Goal: Task Accomplishment & Management: Manage account settings

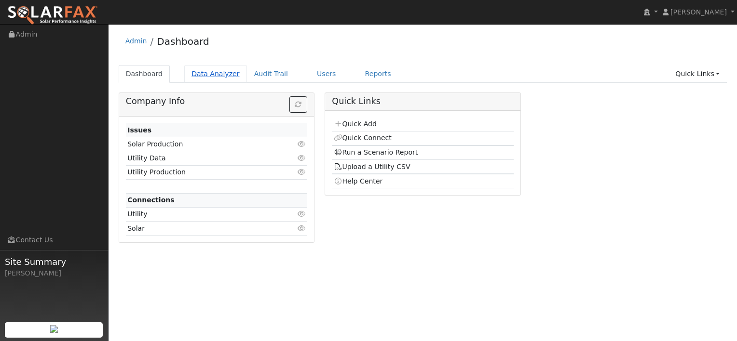
click at [198, 73] on link "Data Analyzer" at bounding box center [215, 74] width 63 height 18
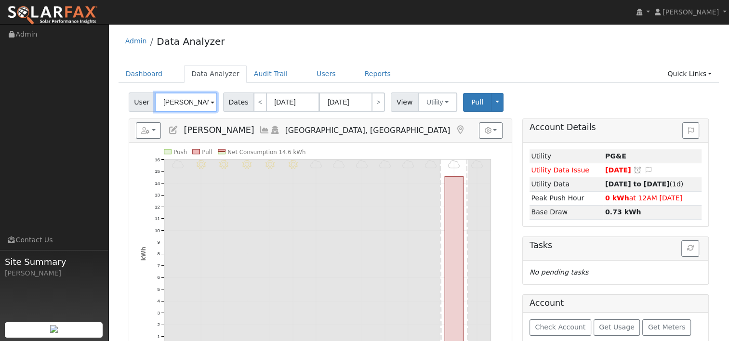
drag, startPoint x: 198, startPoint y: 103, endPoint x: 118, endPoint y: 102, distance: 80.0
click at [118, 102] on div "Edit User: New Select an Ac... New Account Nickname Cancel Create Are you sure …" at bounding box center [418, 296] width 611 height 406
paste input "Israel Larios"
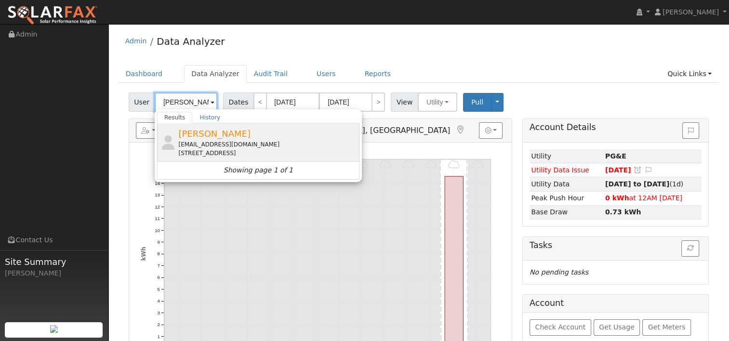
type input "Israel Larios"
click at [216, 140] on div "[EMAIL_ADDRESS][DOMAIN_NAME]" at bounding box center [267, 144] width 179 height 9
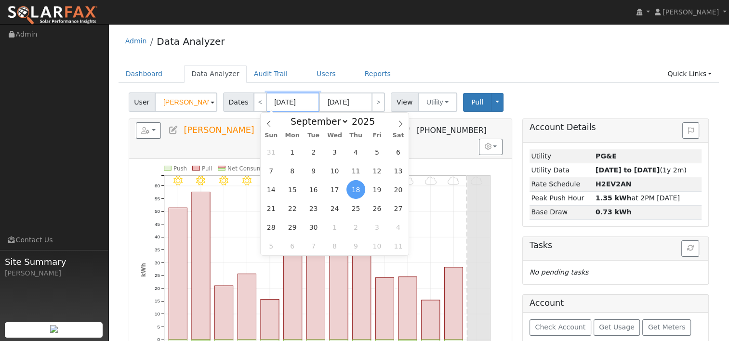
click at [300, 102] on input "[DATE]" at bounding box center [293, 102] width 53 height 19
click at [377, 125] on span at bounding box center [380, 123] width 7 height 5
type input "2024"
click at [401, 123] on icon at bounding box center [400, 124] width 7 height 7
select select "9"
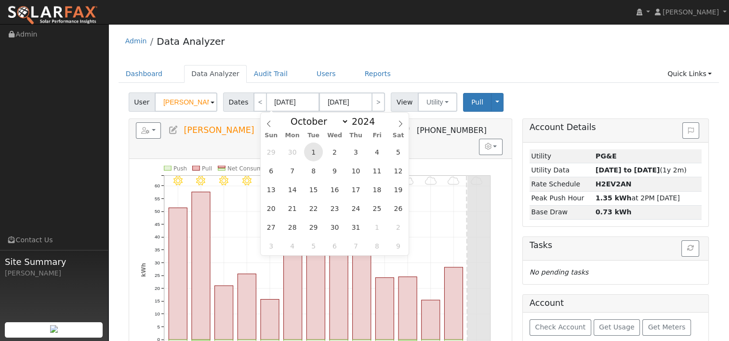
click at [315, 153] on span "1" at bounding box center [313, 152] width 19 height 19
type input "10/01/2024"
type input "10/31/2024"
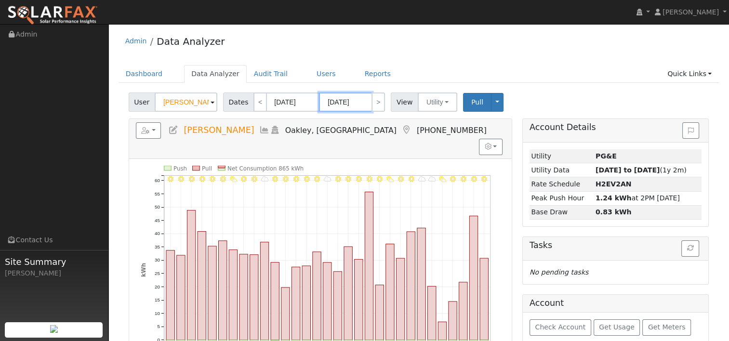
click at [361, 101] on input "10/31/2024" at bounding box center [345, 102] width 53 height 19
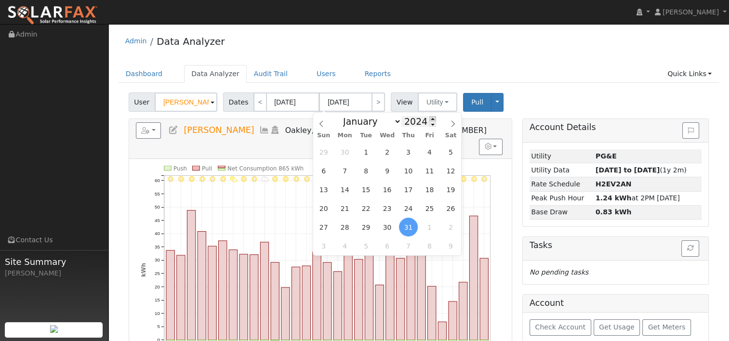
click at [430, 118] on span at bounding box center [433, 118] width 7 height 5
type input "2025"
click at [370, 150] on span "30" at bounding box center [366, 152] width 19 height 19
type input "09/30/2025"
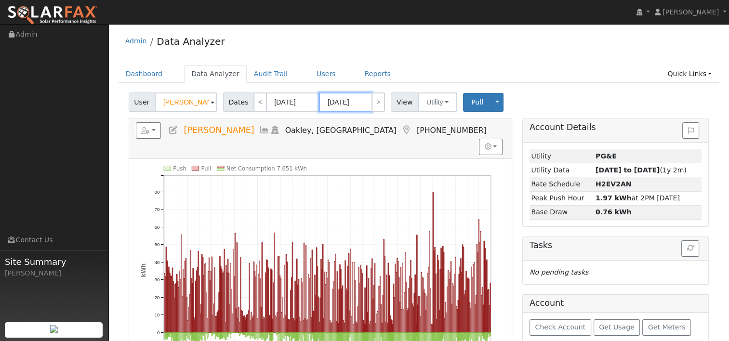
scroll to position [48, 0]
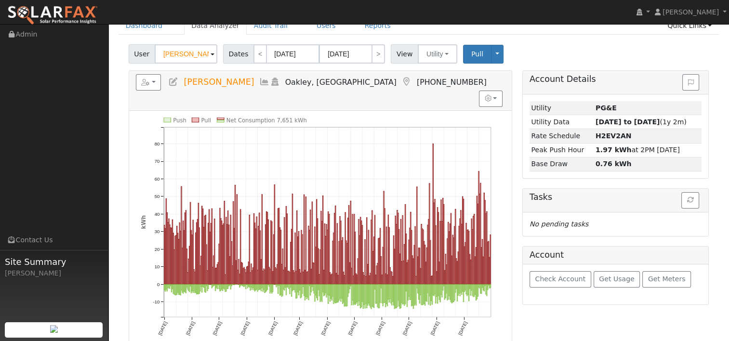
click at [523, 47] on div "User Israel Larios Account Default Account Default Account 112 Prescott Circle,…" at bounding box center [419, 52] width 584 height 23
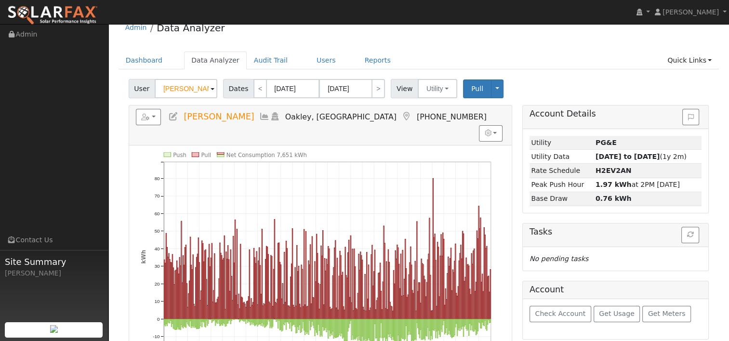
scroll to position [0, 0]
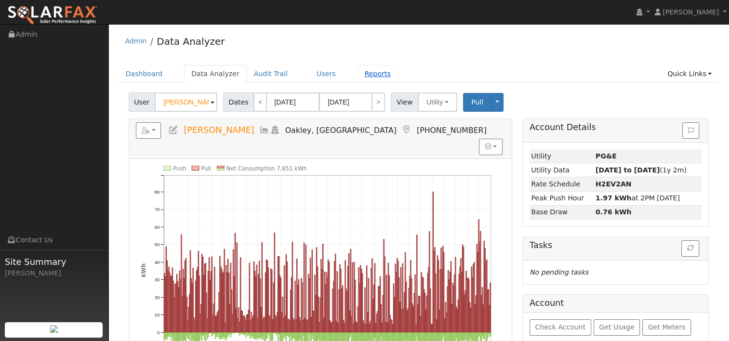
click at [358, 72] on link "Reports" at bounding box center [378, 74] width 40 height 18
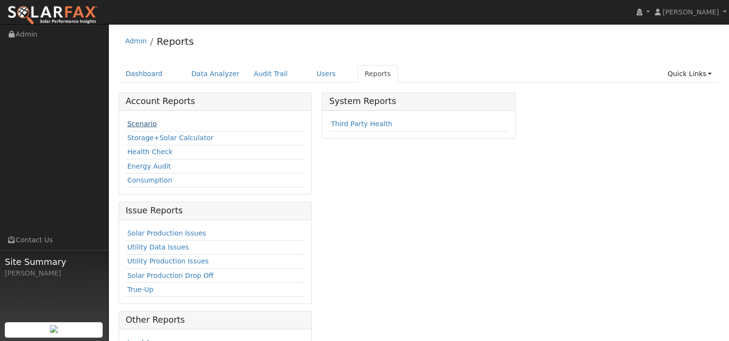
click at [140, 123] on link "Scenario" at bounding box center [141, 124] width 29 height 8
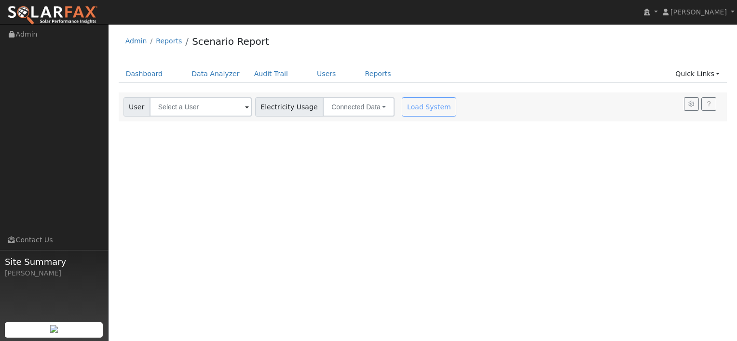
click at [245, 109] on span at bounding box center [247, 107] width 4 height 11
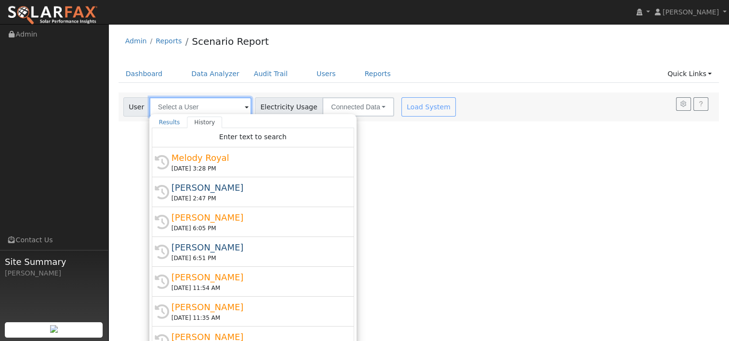
click at [208, 108] on input "text" at bounding box center [200, 106] width 102 height 19
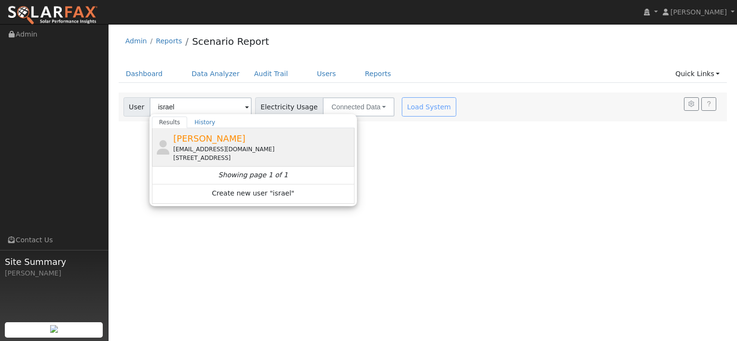
click at [202, 136] on span "[PERSON_NAME]" at bounding box center [209, 139] width 72 height 10
type input "[PERSON_NAME]"
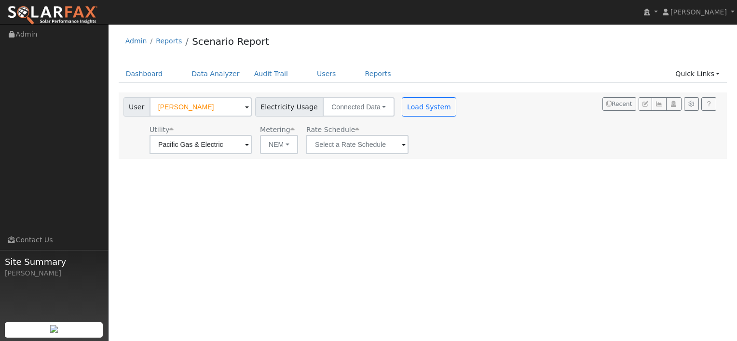
click at [402, 143] on span at bounding box center [404, 145] width 4 height 11
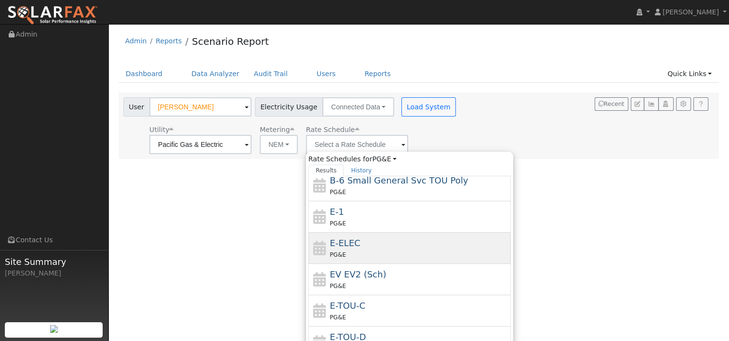
scroll to position [167, 0]
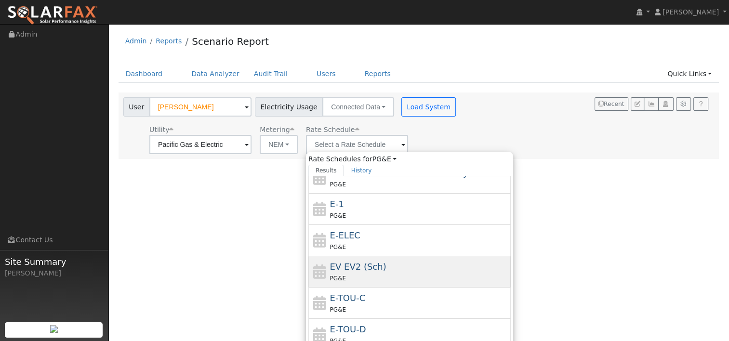
click at [351, 268] on span "EV EV2 (Sch)" at bounding box center [358, 267] width 56 height 10
type input "EV EV2 (Sch)"
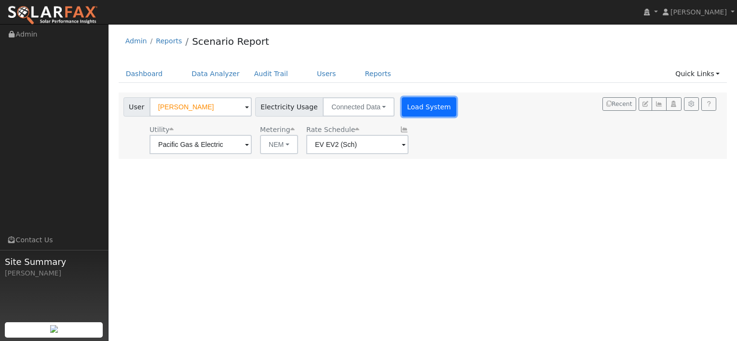
click at [412, 109] on button "Load System" at bounding box center [429, 106] width 55 height 19
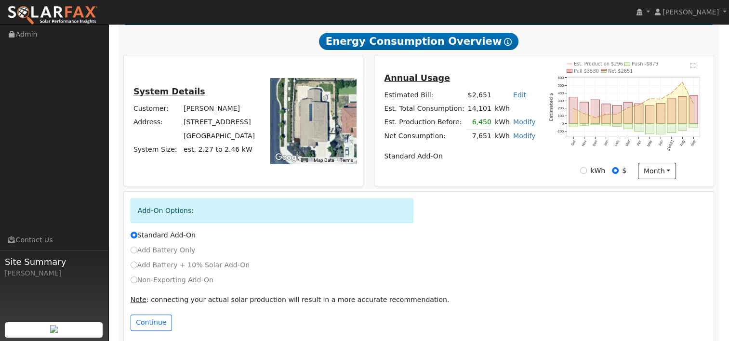
scroll to position [175, 0]
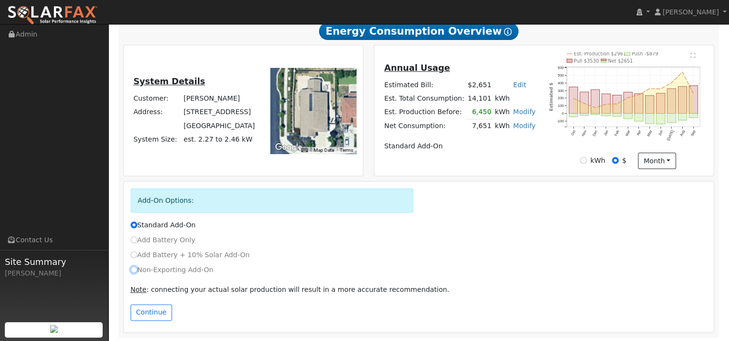
click at [131, 268] on input "Non-Exporting Add-On" at bounding box center [134, 270] width 7 height 7
radio input "true"
radio input "false"
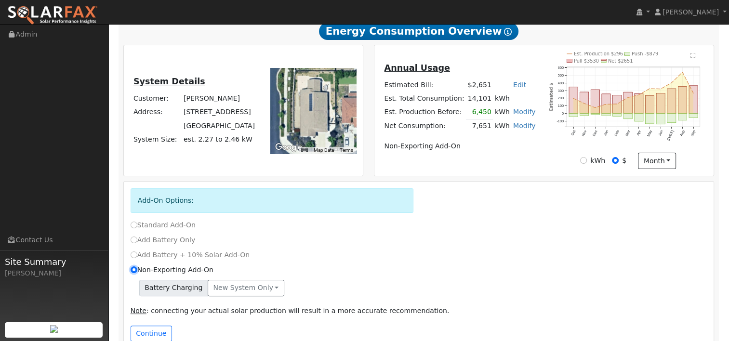
scroll to position [196, 0]
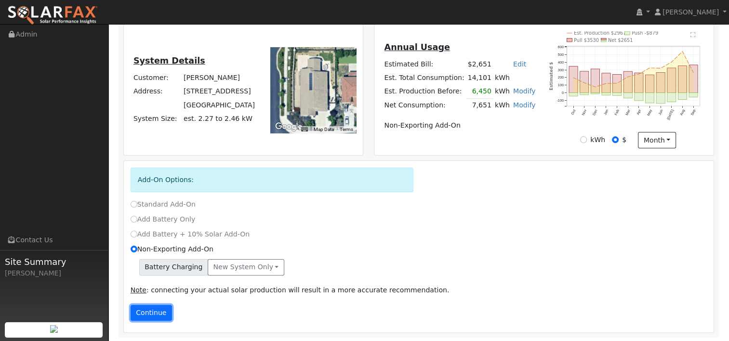
click at [157, 311] on button "Continue" at bounding box center [151, 313] width 41 height 16
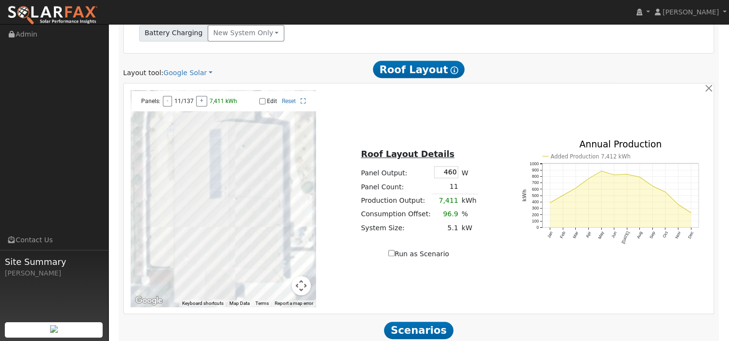
scroll to position [424, 0]
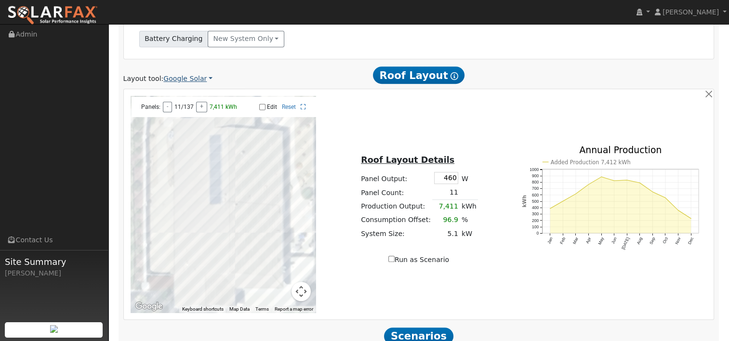
click at [201, 80] on link "Google Solar" at bounding box center [187, 79] width 49 height 10
click at [178, 120] on link "Aurora" at bounding box center [194, 122] width 67 height 13
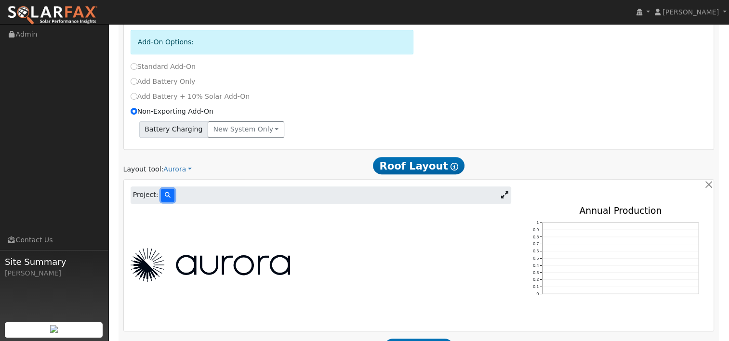
click at [166, 196] on icon at bounding box center [168, 195] width 6 height 6
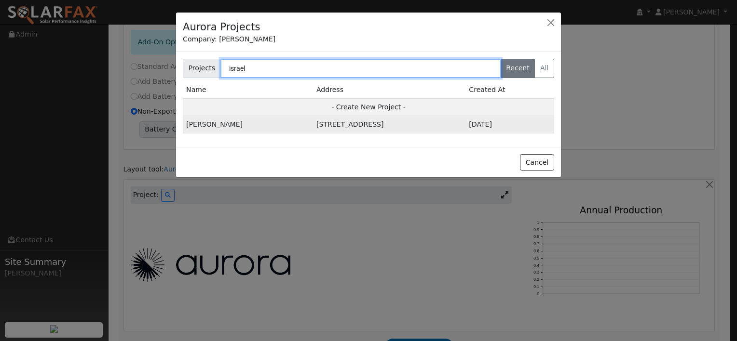
type input "israel"
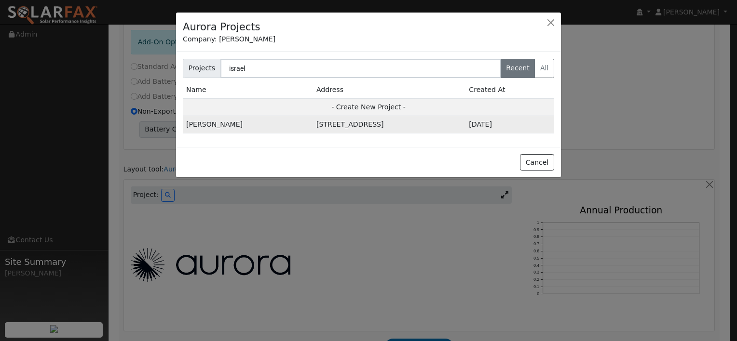
click at [202, 126] on td "[PERSON_NAME]" at bounding box center [248, 124] width 130 height 17
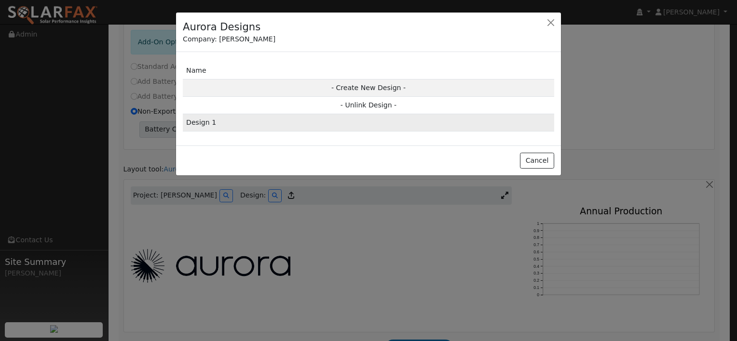
click at [208, 125] on td "Design 1" at bounding box center [368, 122] width 371 height 17
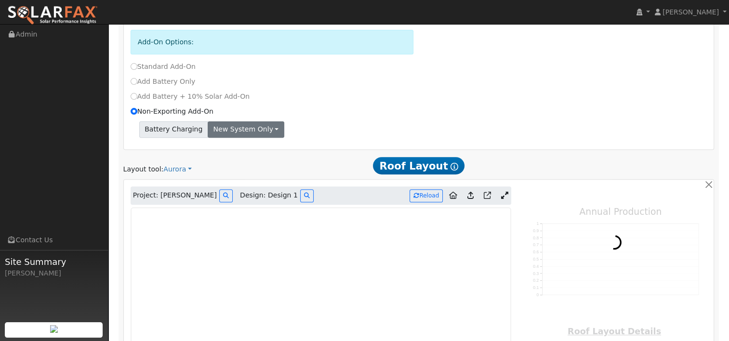
type input "0"
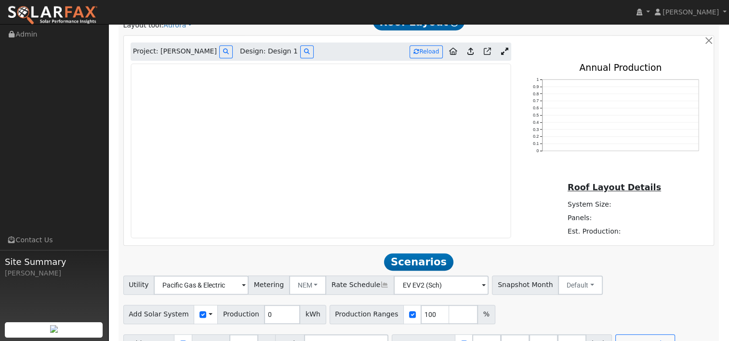
scroll to position [478, 0]
click at [507, 51] on icon at bounding box center [504, 50] width 7 height 7
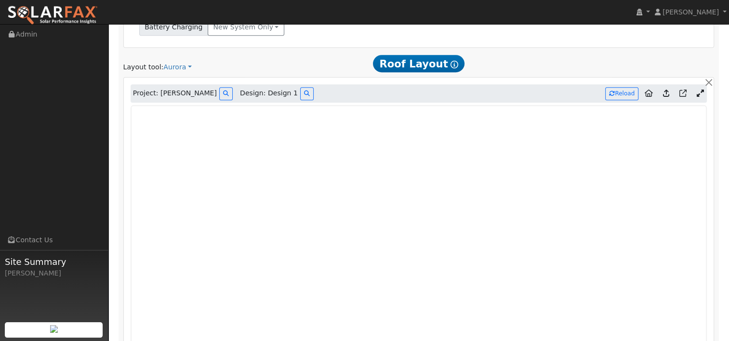
scroll to position [434, 0]
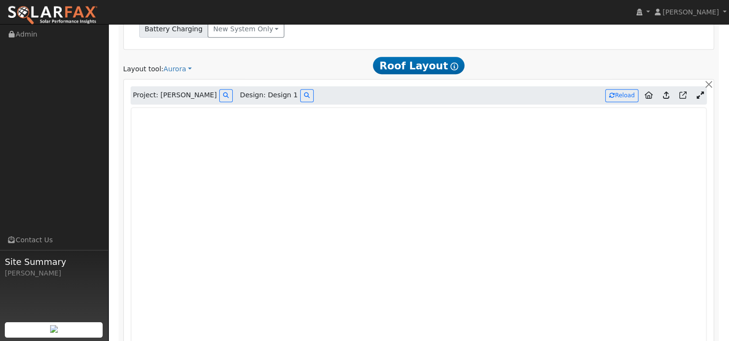
click at [665, 94] on icon at bounding box center [666, 95] width 6 height 7
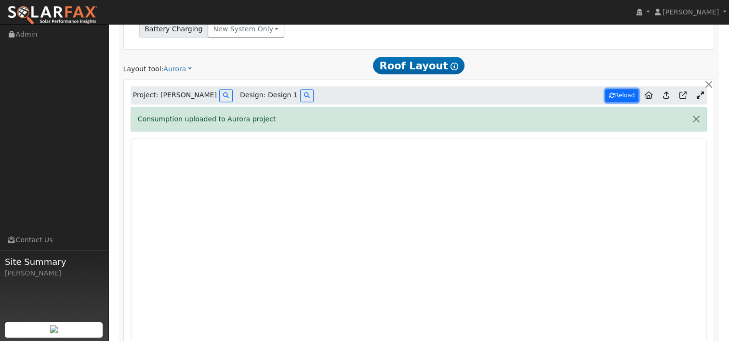
click at [619, 96] on button "Reload" at bounding box center [621, 95] width 33 height 13
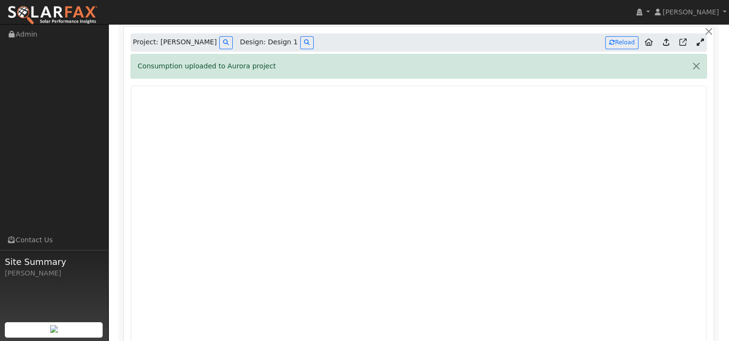
scroll to position [486, 0]
click at [629, 43] on button "Reload" at bounding box center [621, 43] width 33 height 13
type input "10465"
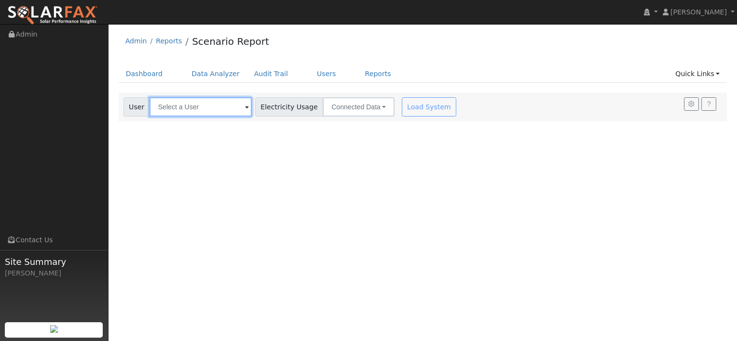
click at [210, 109] on input "text" at bounding box center [200, 106] width 102 height 19
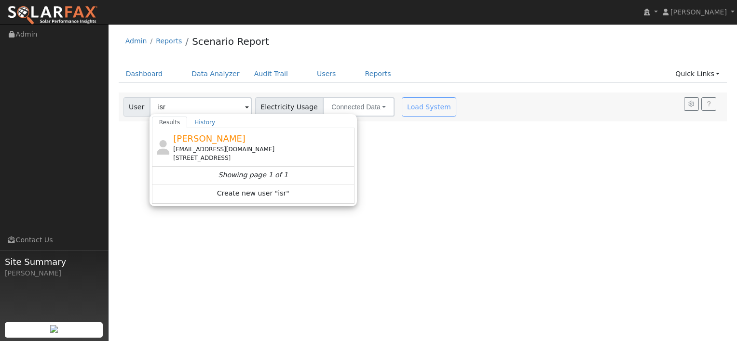
click at [205, 142] on span "[PERSON_NAME]" at bounding box center [209, 139] width 72 height 10
type input "[PERSON_NAME]"
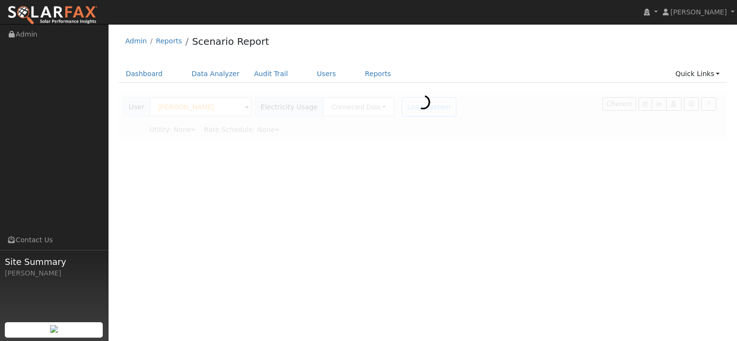
type input "Pacific Gas & Electric"
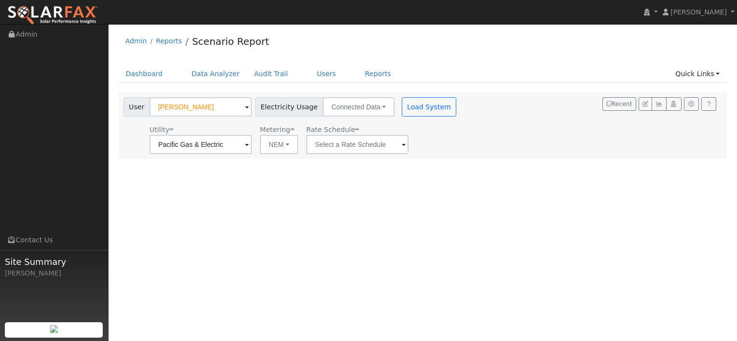
click at [402, 144] on span at bounding box center [404, 145] width 4 height 11
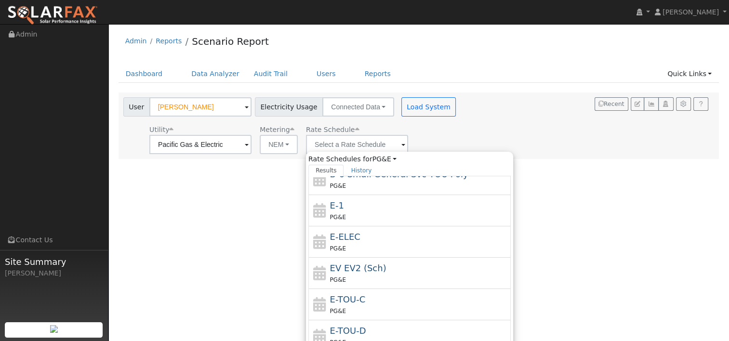
scroll to position [167, 0]
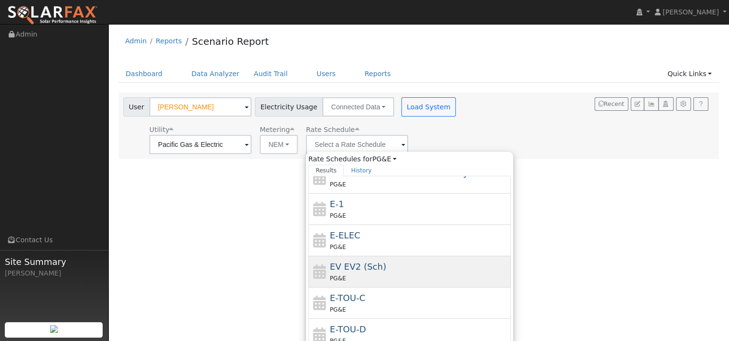
click at [365, 263] on span "EV EV2 (Sch)" at bounding box center [358, 267] width 56 height 10
type input "EV EV2 (Sch)"
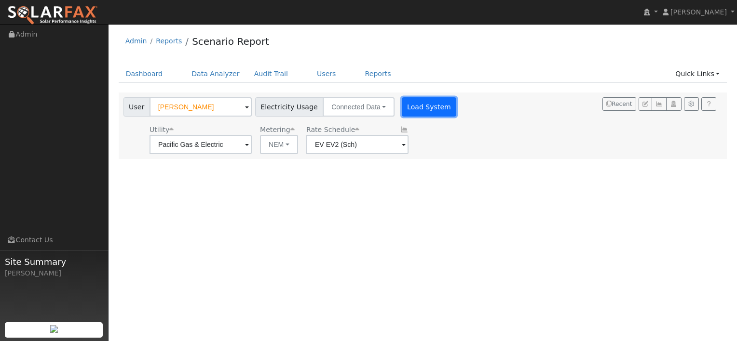
click at [404, 111] on button "Load System" at bounding box center [429, 106] width 55 height 19
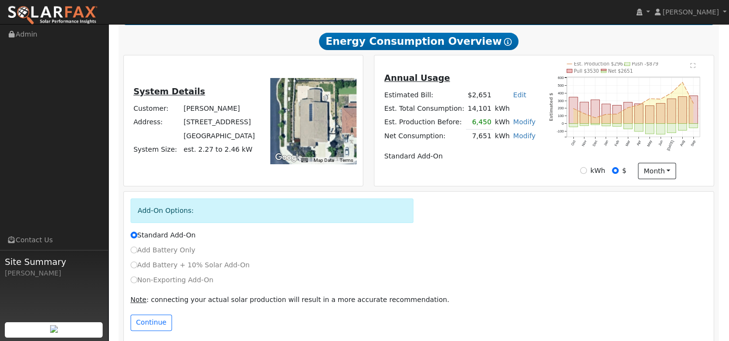
scroll to position [175, 0]
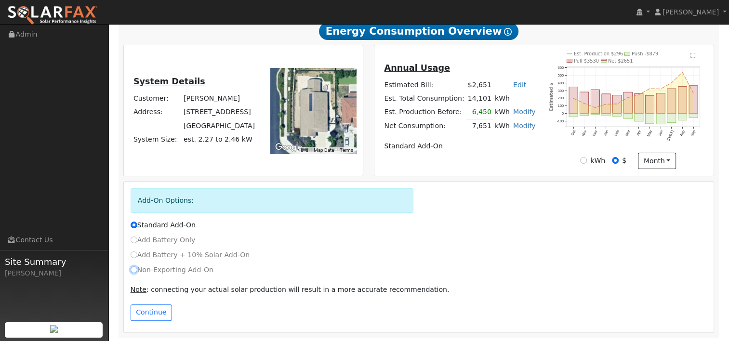
click at [135, 269] on input "Non-Exporting Add-On" at bounding box center [134, 270] width 7 height 7
radio input "true"
radio input "false"
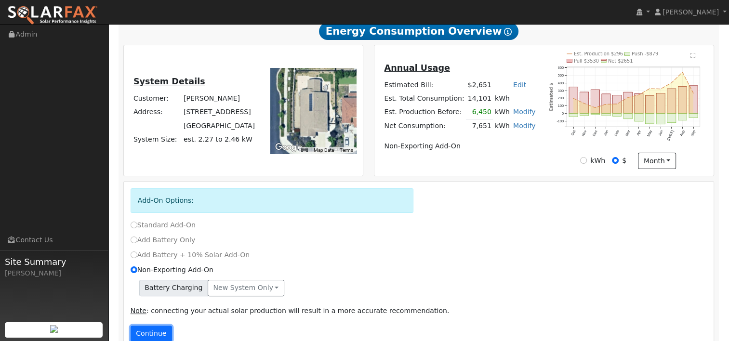
click at [145, 328] on button "Continue" at bounding box center [151, 334] width 41 height 16
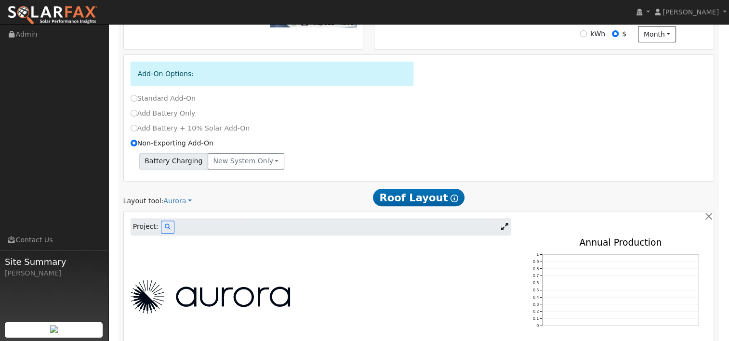
scroll to position [334, 0]
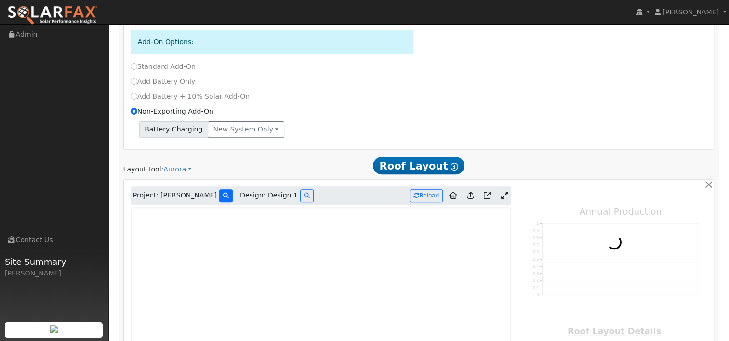
type input "10465"
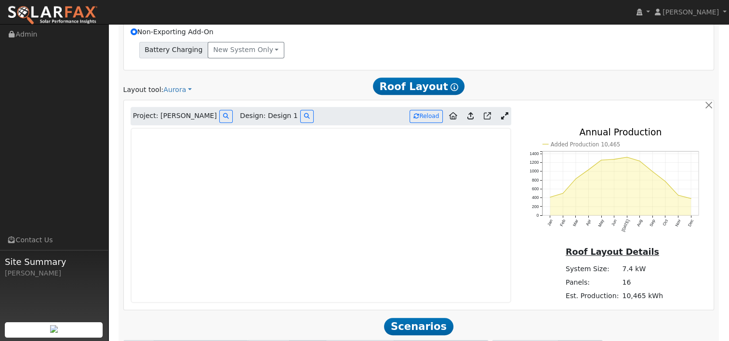
scroll to position [430, 0]
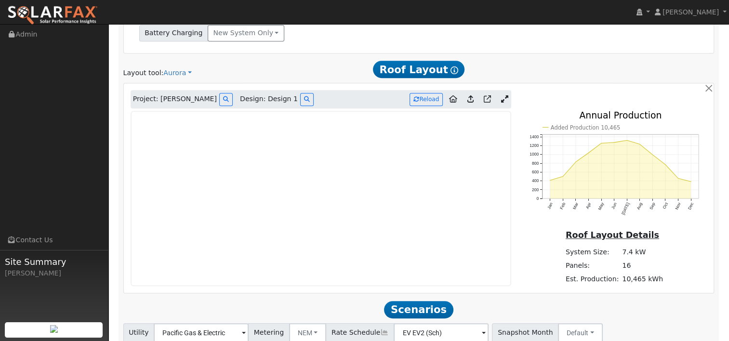
click at [503, 96] on icon at bounding box center [504, 98] width 7 height 7
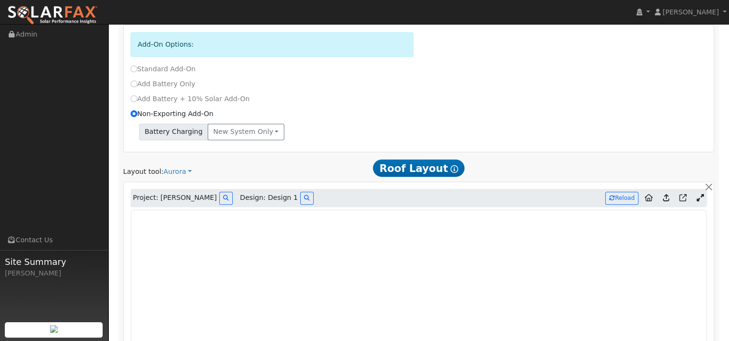
scroll to position [337, 0]
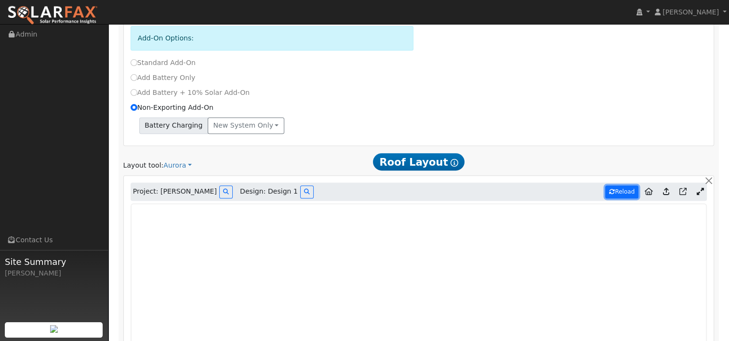
click at [624, 191] on button "Reload" at bounding box center [621, 192] width 33 height 13
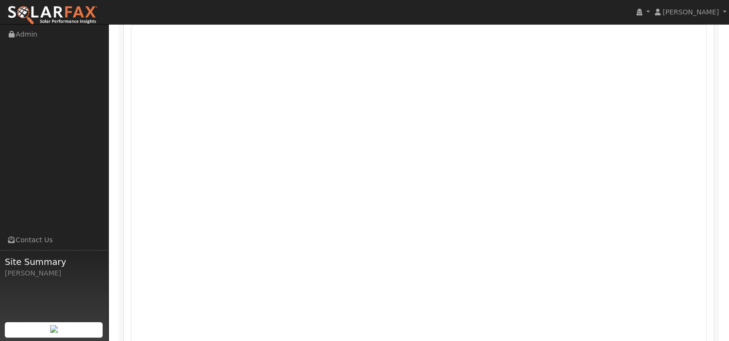
scroll to position [627, 0]
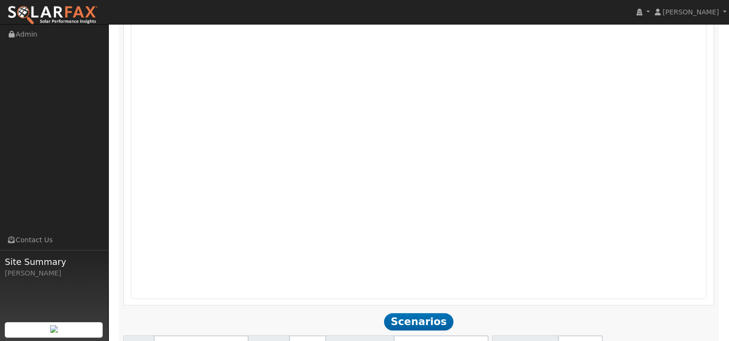
type input "7848"
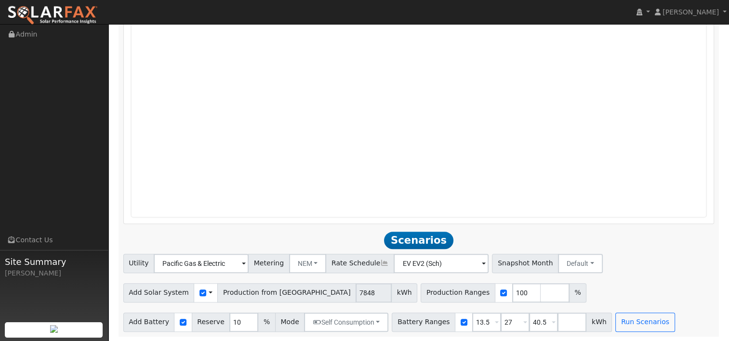
scroll to position [709, 0]
click at [621, 320] on button "Run Scenarios" at bounding box center [645, 321] width 59 height 19
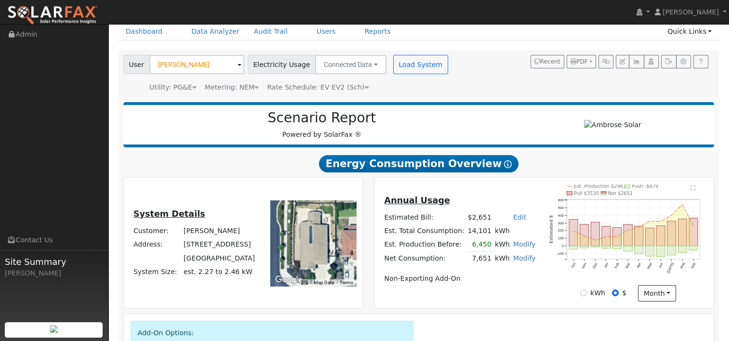
scroll to position [0, 0]
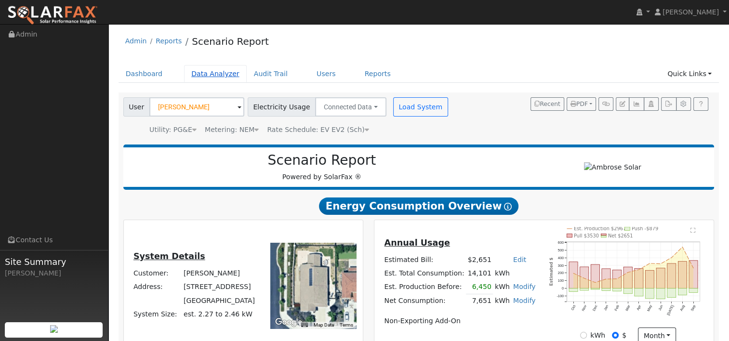
click at [204, 73] on link "Data Analyzer" at bounding box center [215, 74] width 63 height 18
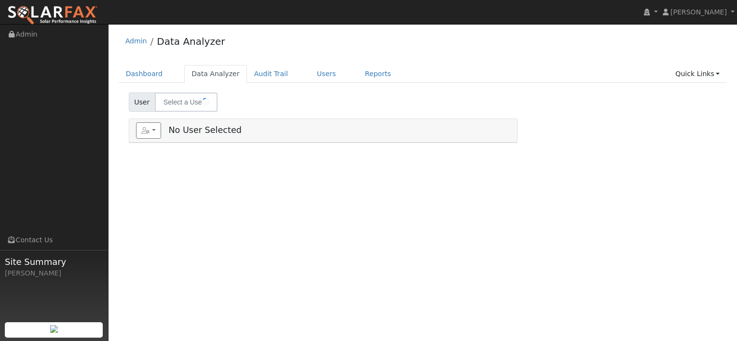
select select "8"
type input "[PERSON_NAME]"
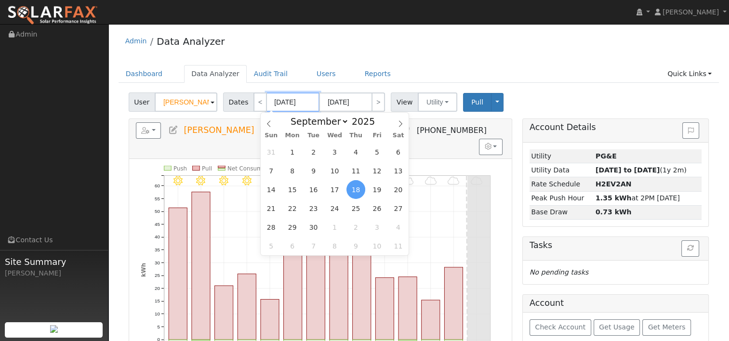
click at [288, 103] on input "09/18/2025" at bounding box center [293, 102] width 53 height 19
click at [377, 124] on span at bounding box center [380, 123] width 7 height 5
type input "2024"
click at [400, 123] on icon at bounding box center [400, 124] width 7 height 7
select select "9"
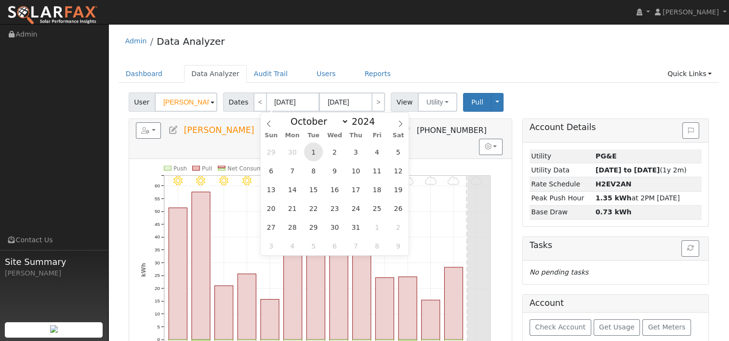
click at [313, 152] on span "1" at bounding box center [313, 152] width 19 height 19
type input "10/01/2024"
type input "10/31/2024"
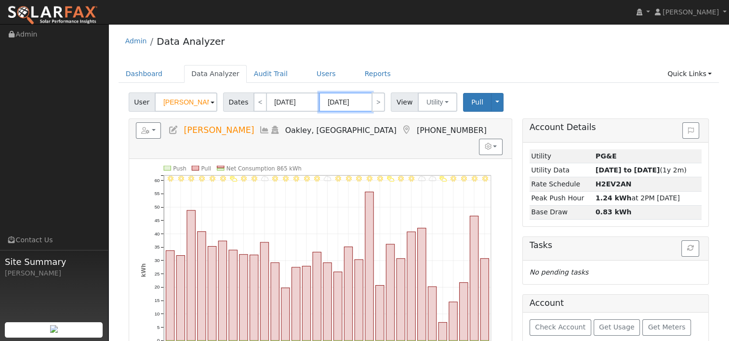
click at [355, 102] on input "10/31/2024" at bounding box center [345, 102] width 53 height 19
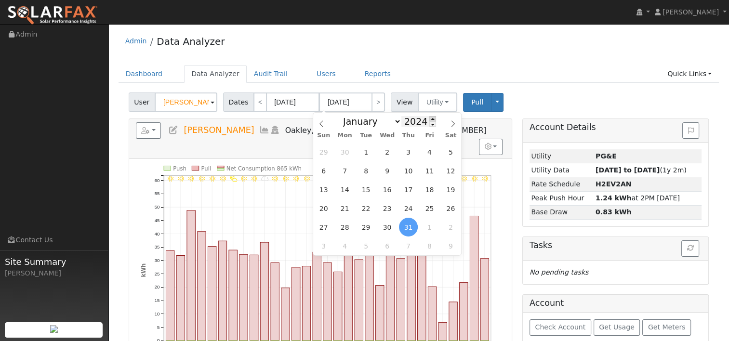
click at [430, 119] on span at bounding box center [433, 118] width 7 height 5
type input "2025"
click at [368, 148] on span "30" at bounding box center [366, 152] width 19 height 19
type input "09/30/2025"
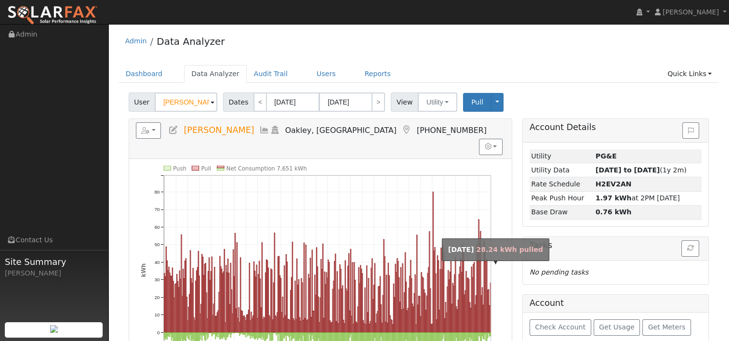
click at [490, 297] on rect "onclick=""" at bounding box center [490, 308] width 0 height 50
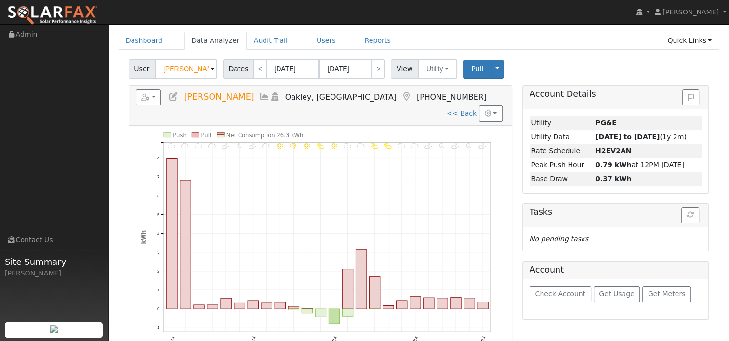
scroll to position [48, 0]
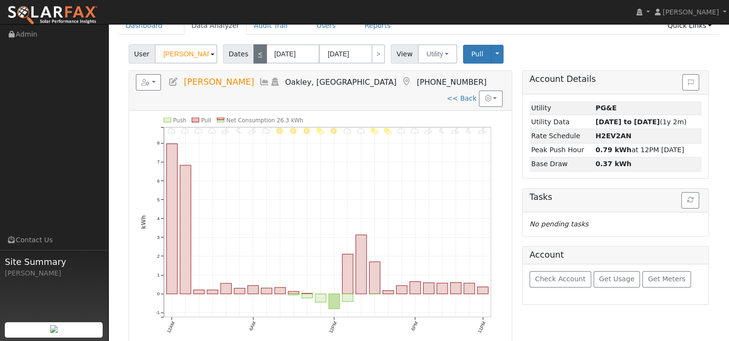
click at [254, 56] on link "<" at bounding box center [260, 53] width 13 height 19
type input "09/29/2025"
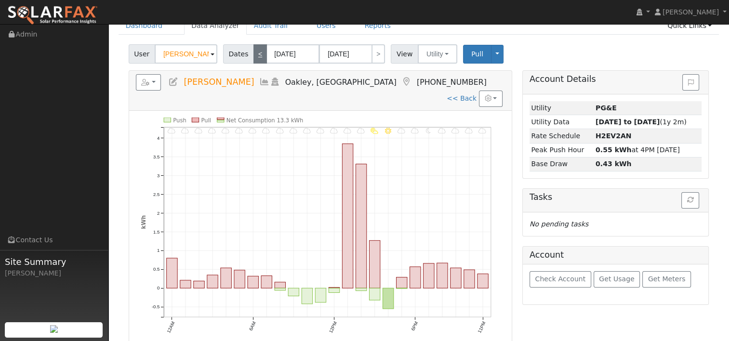
click at [255, 55] on link "<" at bounding box center [260, 53] width 13 height 19
type input "09/28/2025"
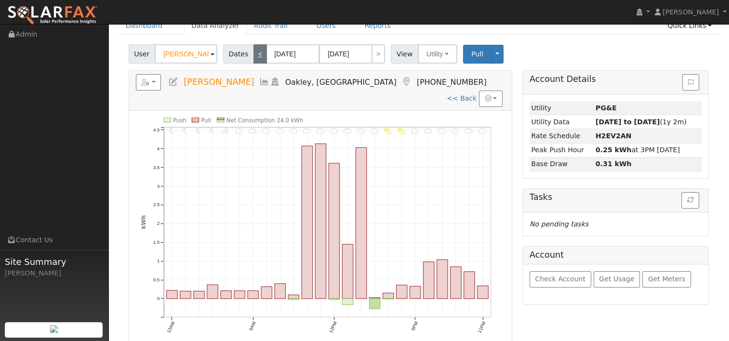
click at [256, 54] on link "<" at bounding box center [260, 53] width 13 height 19
type input "09/27/2025"
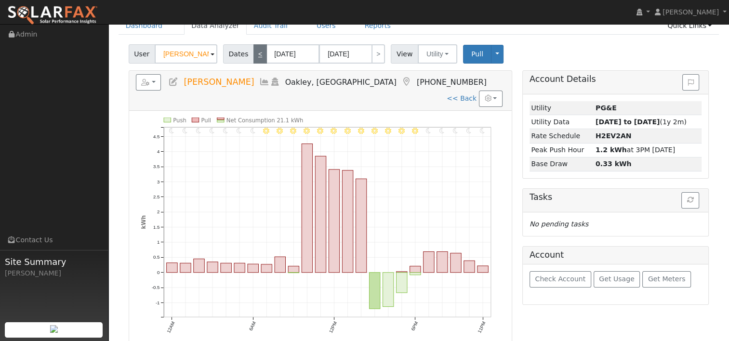
scroll to position [0, 0]
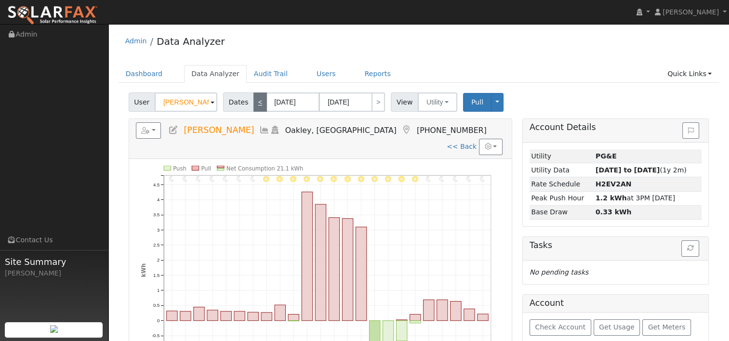
click at [254, 99] on link "<" at bounding box center [260, 102] width 13 height 19
type input "09/26/2025"
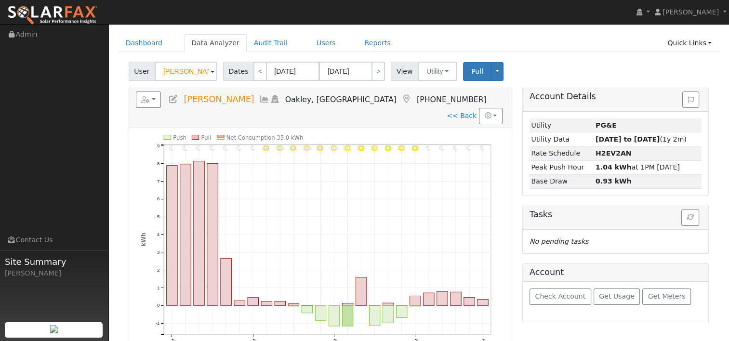
scroll to position [48, 0]
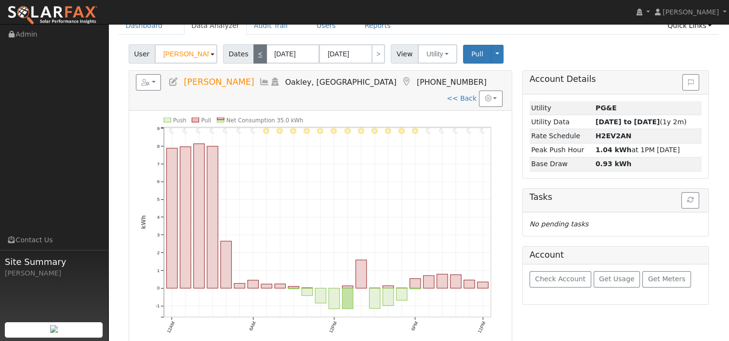
click at [258, 53] on link "<" at bounding box center [260, 53] width 13 height 19
type input "09/25/2025"
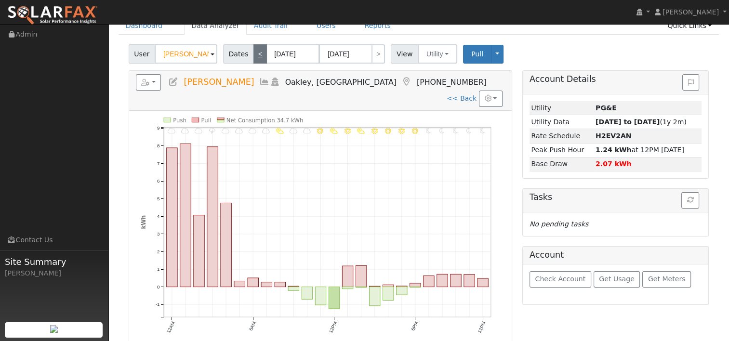
click at [255, 54] on link "<" at bounding box center [260, 53] width 13 height 19
type input "09/24/2025"
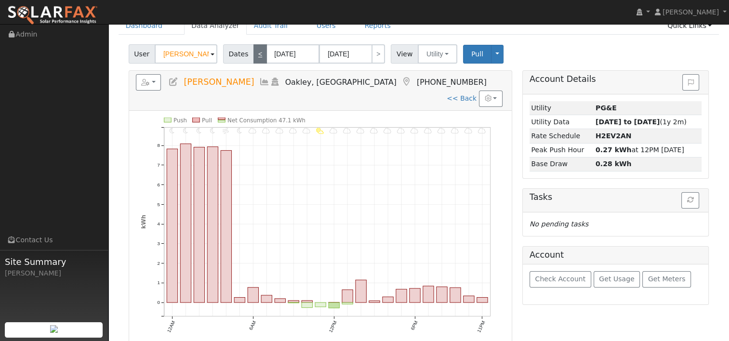
click at [256, 56] on link "<" at bounding box center [260, 53] width 13 height 19
type input "09/23/2025"
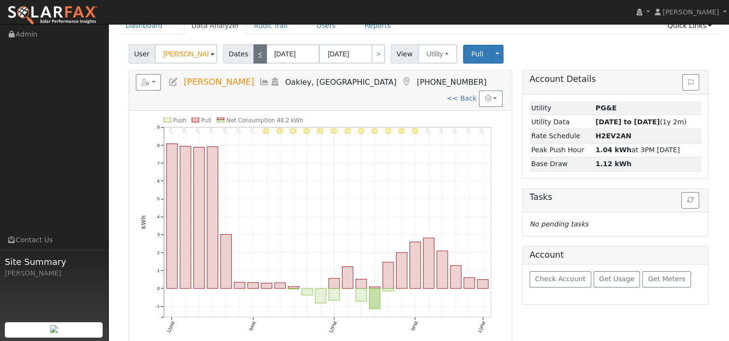
click at [255, 56] on link "<" at bounding box center [260, 53] width 13 height 19
type input "09/22/2025"
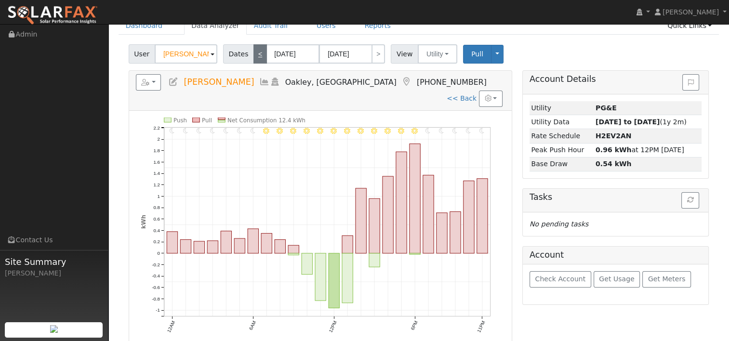
click at [256, 58] on link "<" at bounding box center [260, 53] width 13 height 19
type input "09/21/2025"
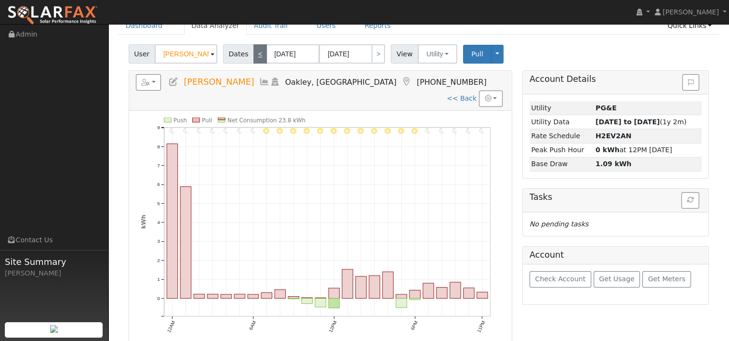
click at [259, 53] on link "<" at bounding box center [260, 53] width 13 height 19
type input "09/20/2025"
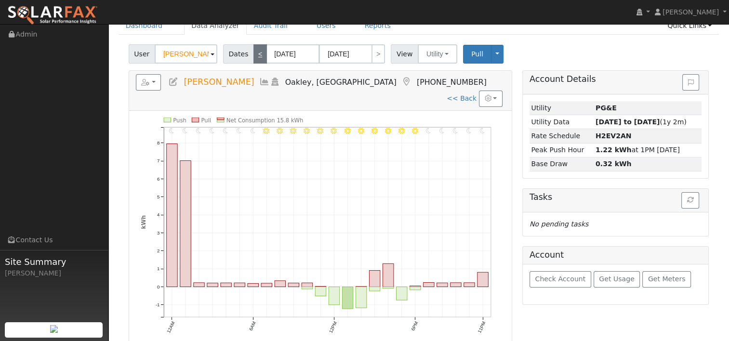
click at [258, 56] on link "<" at bounding box center [260, 53] width 13 height 19
type input "09/19/2025"
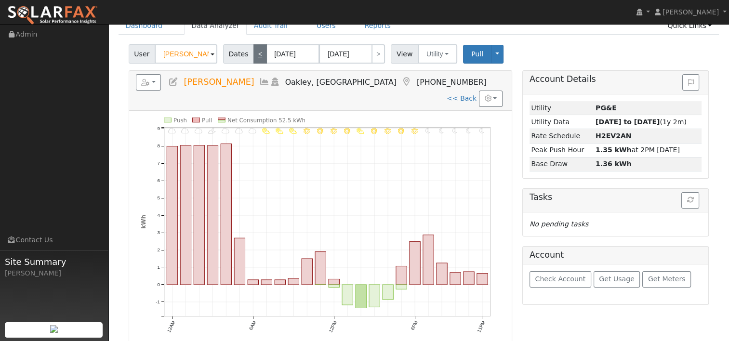
click at [255, 50] on link "<" at bounding box center [260, 53] width 13 height 19
type input "09/18/2025"
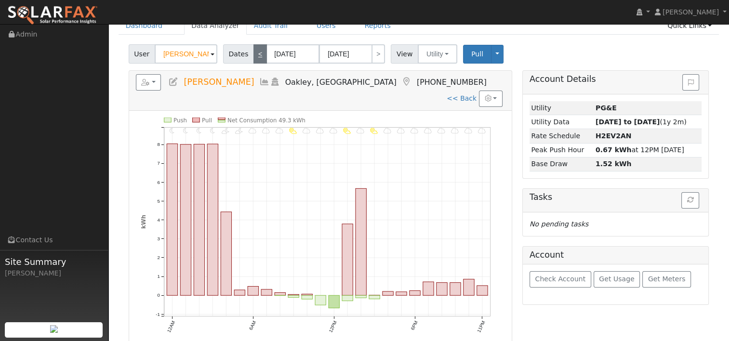
click at [256, 55] on link "<" at bounding box center [260, 53] width 13 height 19
type input "09/17/2025"
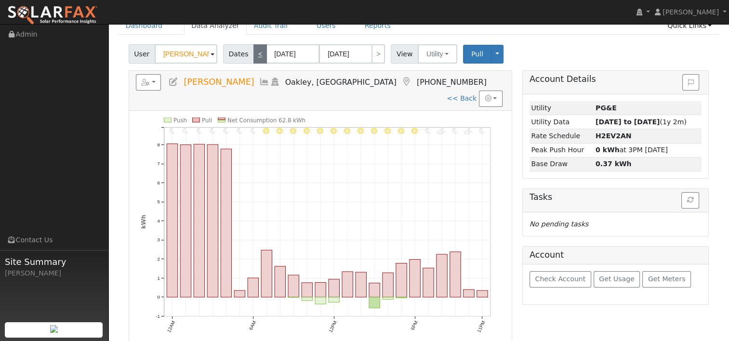
click at [254, 55] on link "<" at bounding box center [260, 53] width 13 height 19
type input "09/16/2025"
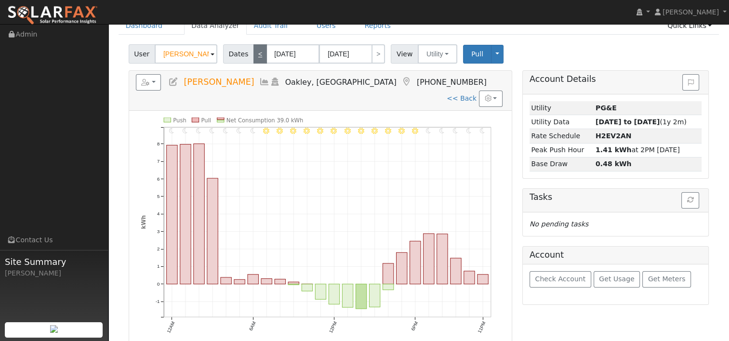
click at [254, 54] on link "<" at bounding box center [260, 53] width 13 height 19
type input "09/15/2025"
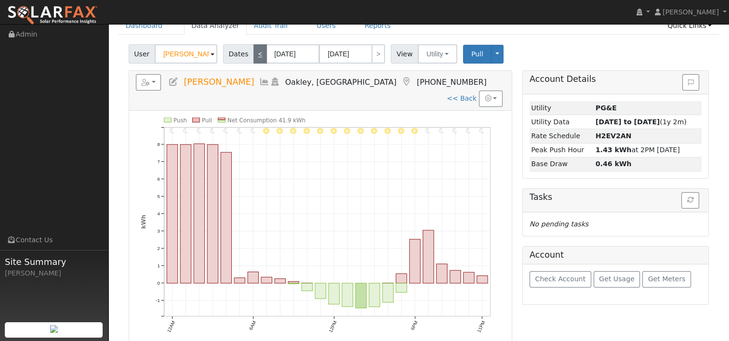
click at [254, 54] on link "<" at bounding box center [260, 53] width 13 height 19
type input "09/14/2025"
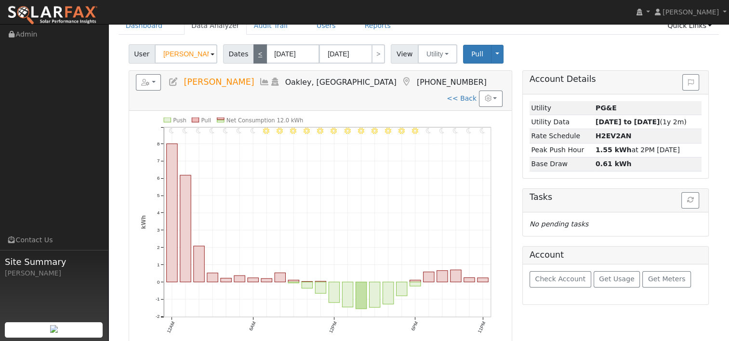
click at [259, 47] on link "<" at bounding box center [260, 53] width 13 height 19
type input "09/13/2025"
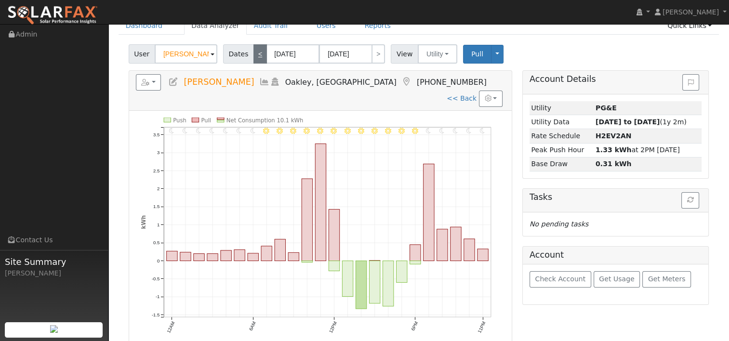
click at [255, 56] on link "<" at bounding box center [260, 53] width 13 height 19
type input "09/12/2025"
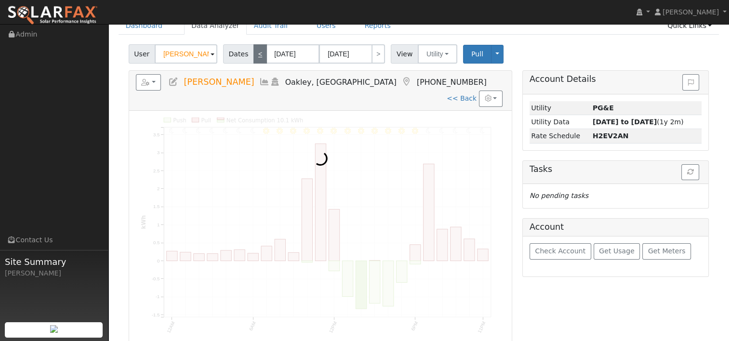
scroll to position [0, 0]
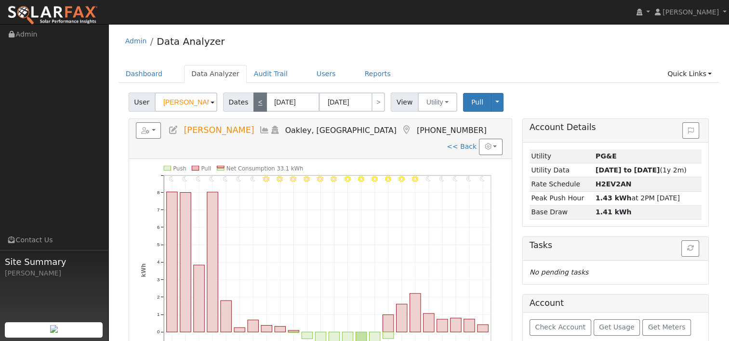
click at [254, 102] on link "<" at bounding box center [260, 102] width 13 height 19
type input "09/11/2025"
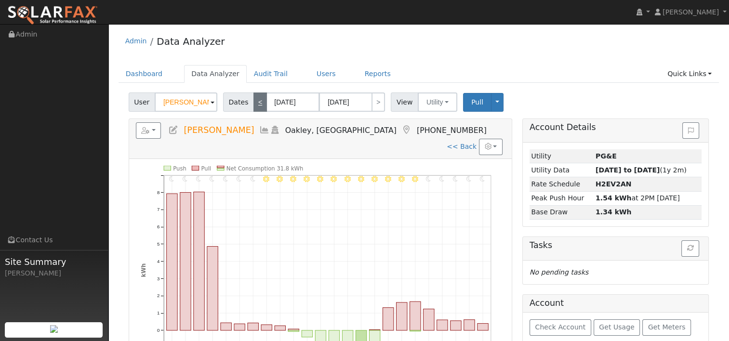
click at [256, 102] on link "<" at bounding box center [260, 102] width 13 height 19
type input "09/10/2025"
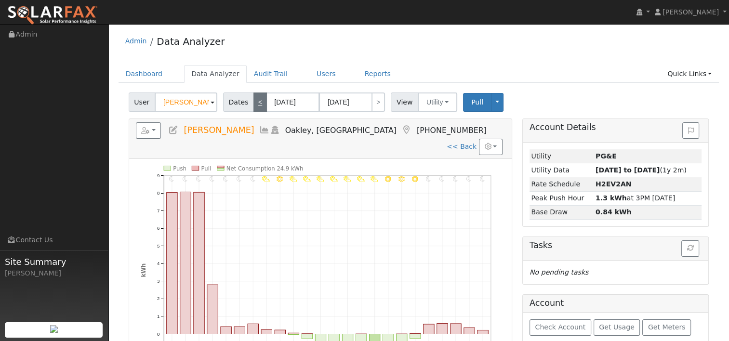
click at [258, 107] on link "<" at bounding box center [260, 102] width 13 height 19
type input "09/09/2025"
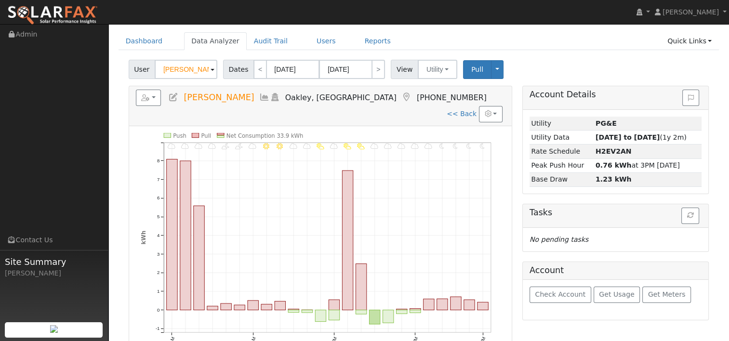
scroll to position [48, 0]
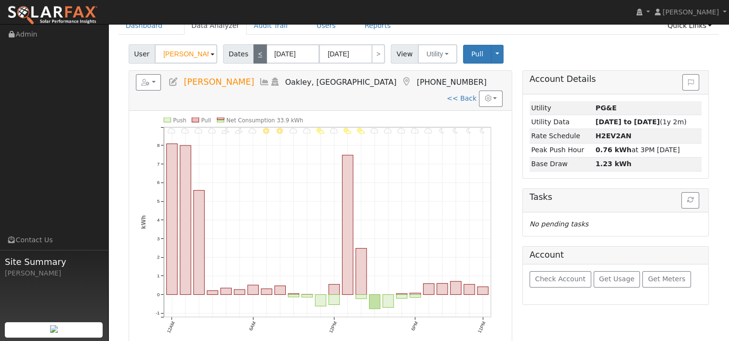
click at [255, 58] on link "<" at bounding box center [260, 53] width 13 height 19
type input "09/08/2025"
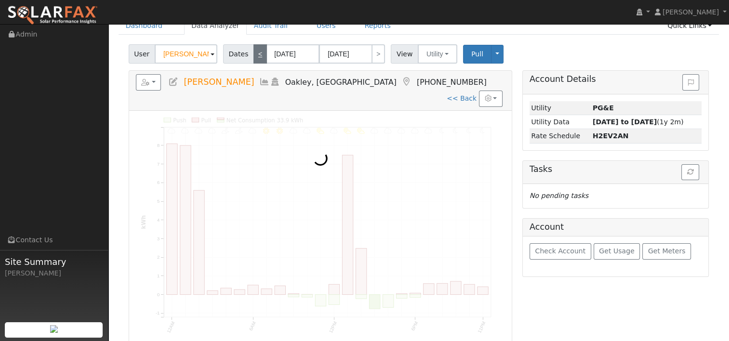
scroll to position [0, 0]
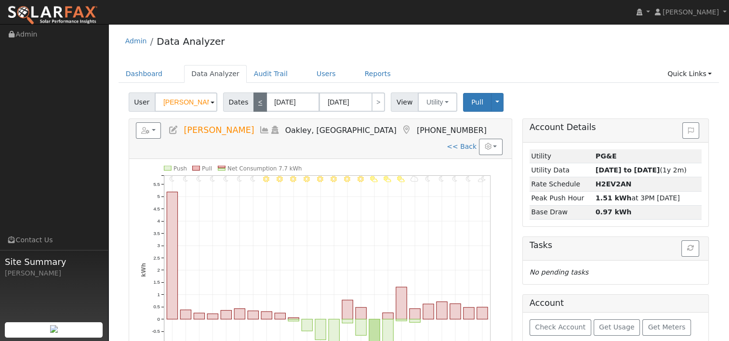
click at [256, 101] on link "<" at bounding box center [260, 102] width 13 height 19
type input "09/07/2025"
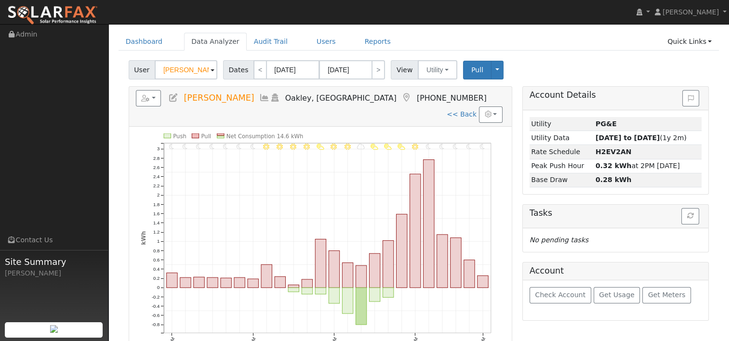
scroll to position [48, 0]
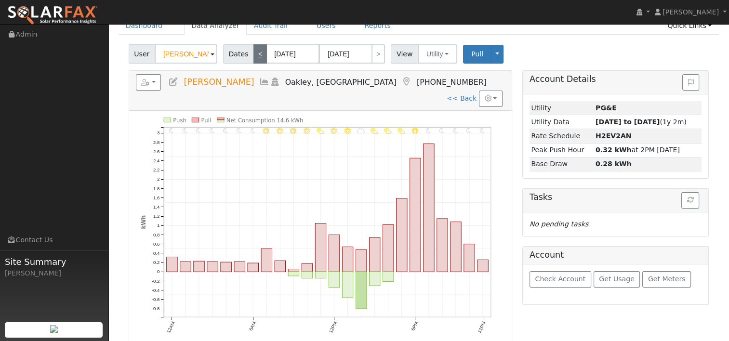
click at [255, 57] on link "<" at bounding box center [260, 53] width 13 height 19
type input "09/06/2025"
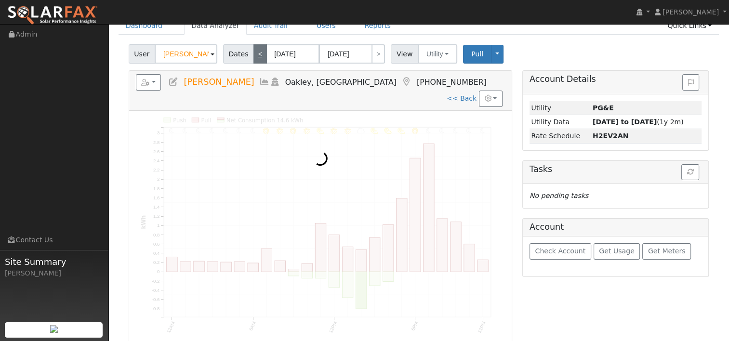
scroll to position [0, 0]
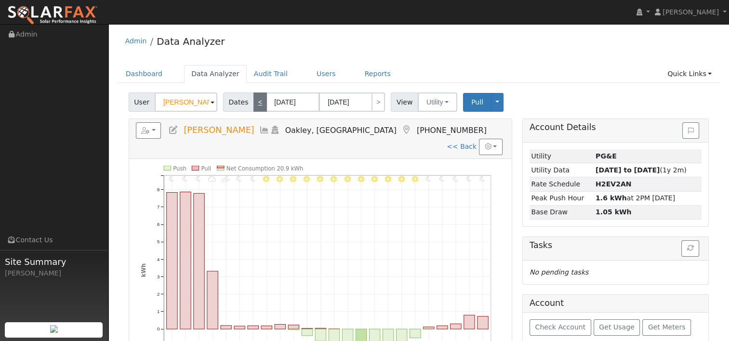
click at [254, 106] on link "<" at bounding box center [260, 102] width 13 height 19
type input "09/05/2025"
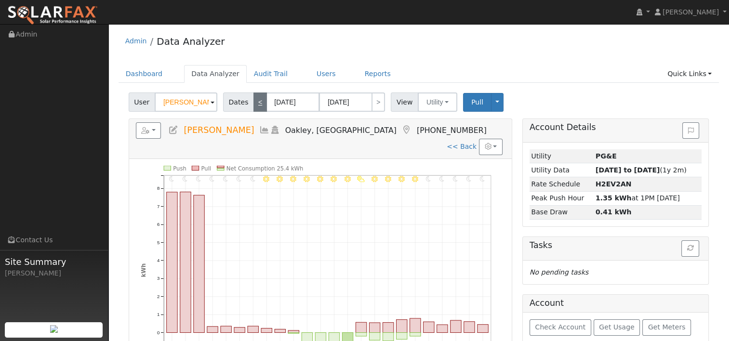
click at [254, 106] on link "<" at bounding box center [260, 102] width 13 height 19
type input "09/04/2025"
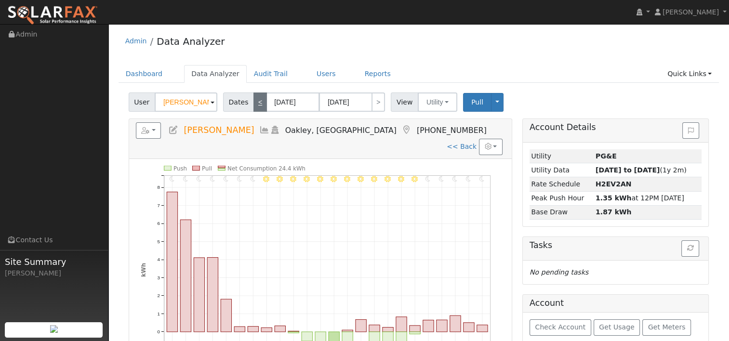
click at [254, 106] on link "<" at bounding box center [260, 102] width 13 height 19
type input "09/03/2025"
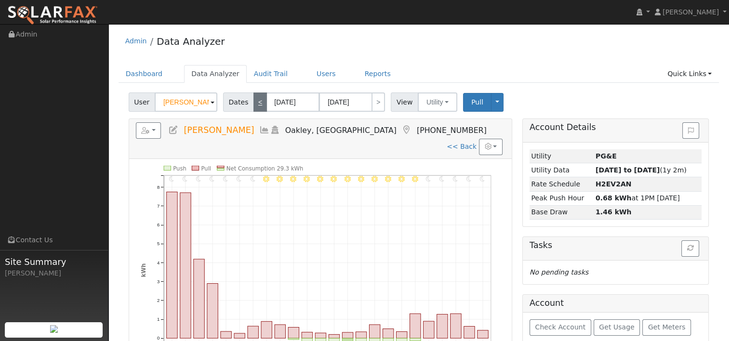
click at [254, 106] on link "<" at bounding box center [260, 102] width 13 height 19
type input "09/02/2025"
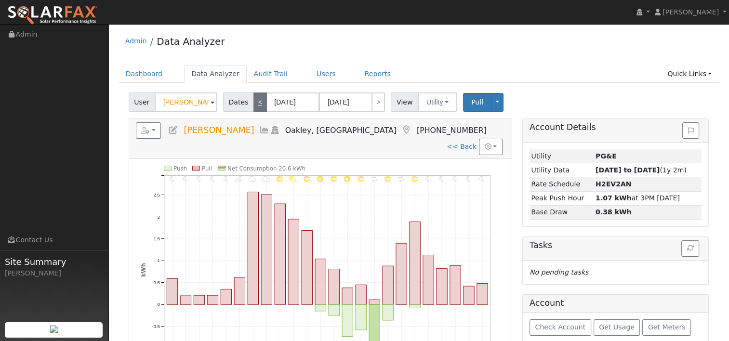
click at [254, 106] on link "<" at bounding box center [260, 102] width 13 height 19
type input "09/01/2025"
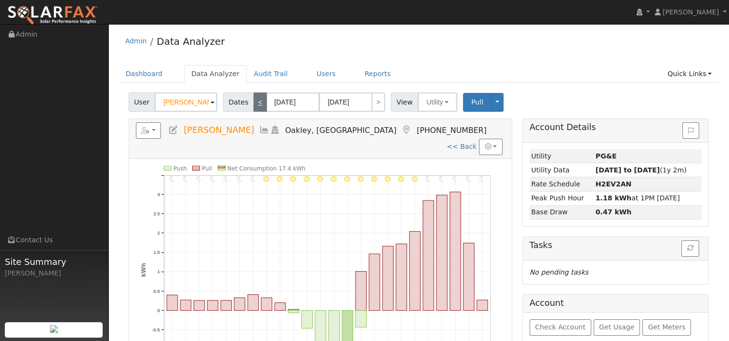
click at [254, 106] on link "<" at bounding box center [260, 102] width 13 height 19
type input "08/31/2025"
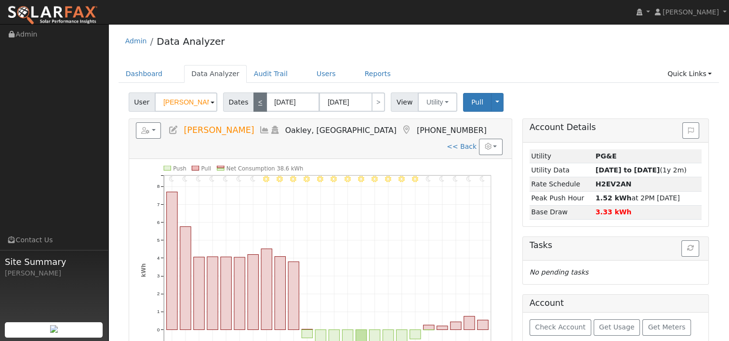
click at [254, 106] on link "<" at bounding box center [260, 102] width 13 height 19
type input "08/30/2025"
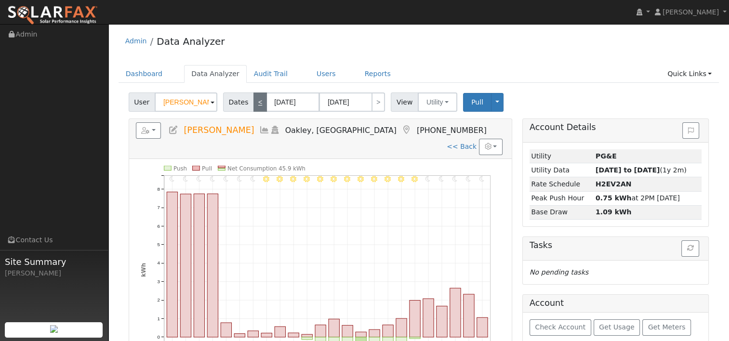
click at [254, 106] on link "<" at bounding box center [260, 102] width 13 height 19
type input "08/29/2025"
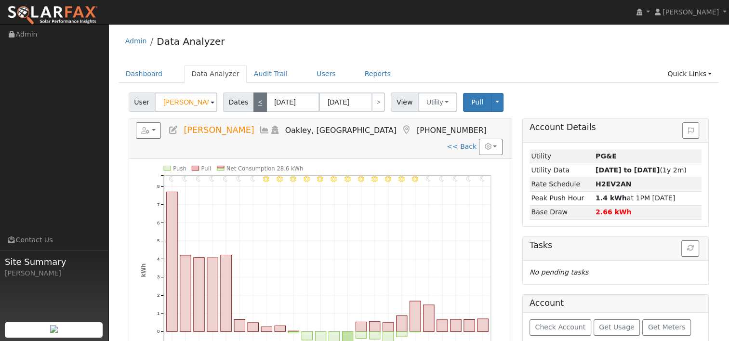
click at [254, 106] on link "<" at bounding box center [260, 102] width 13 height 19
type input "08/28/2025"
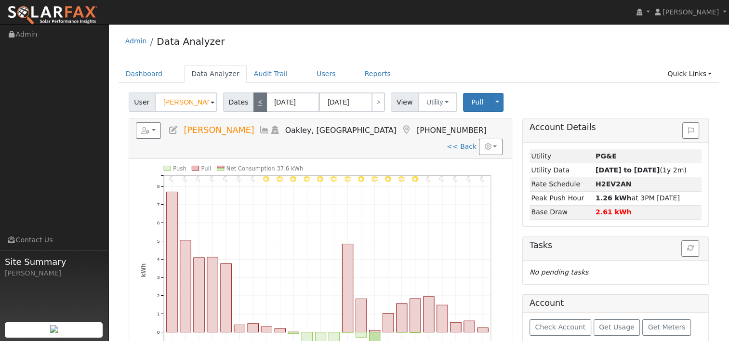
click at [254, 106] on link "<" at bounding box center [260, 102] width 13 height 19
type input "08/27/2025"
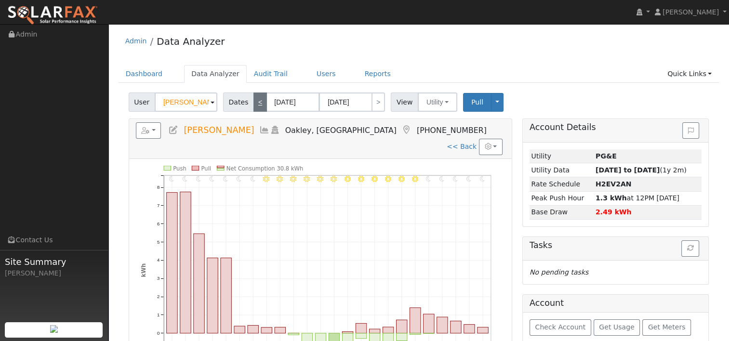
click at [254, 106] on link "<" at bounding box center [260, 102] width 13 height 19
type input "08/26/2025"
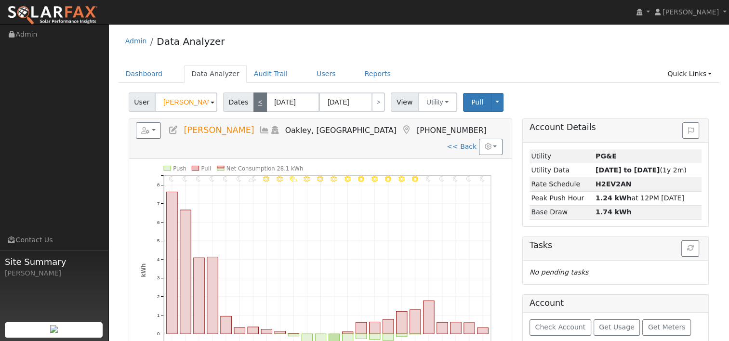
click at [254, 106] on link "<" at bounding box center [260, 102] width 13 height 19
type input "08/25/2025"
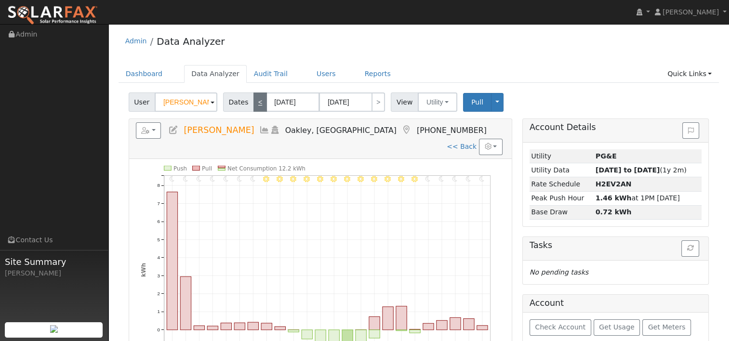
click at [254, 106] on link "<" at bounding box center [260, 102] width 13 height 19
type input "08/24/2025"
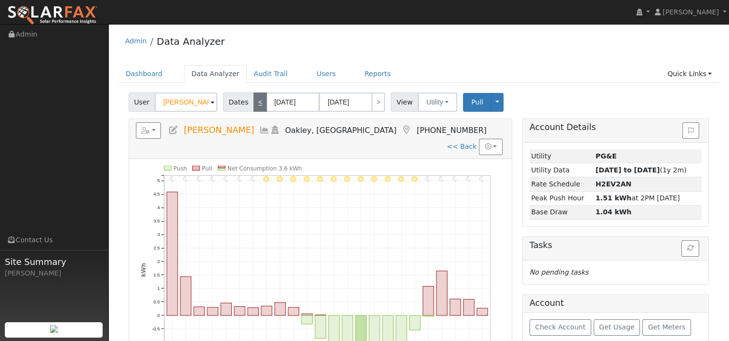
click at [254, 106] on link "<" at bounding box center [260, 102] width 13 height 19
type input "08/23/2025"
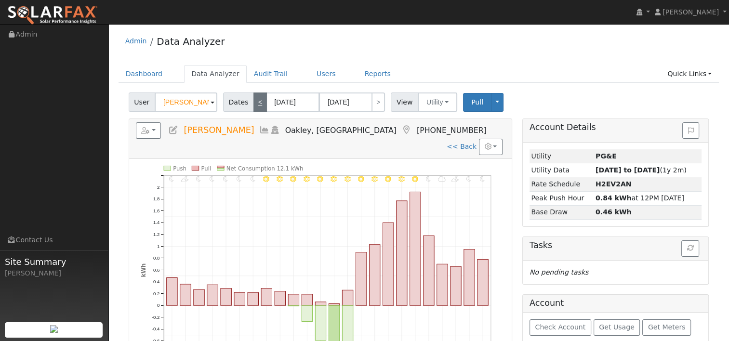
click at [254, 106] on link "<" at bounding box center [260, 102] width 13 height 19
type input "08/22/2025"
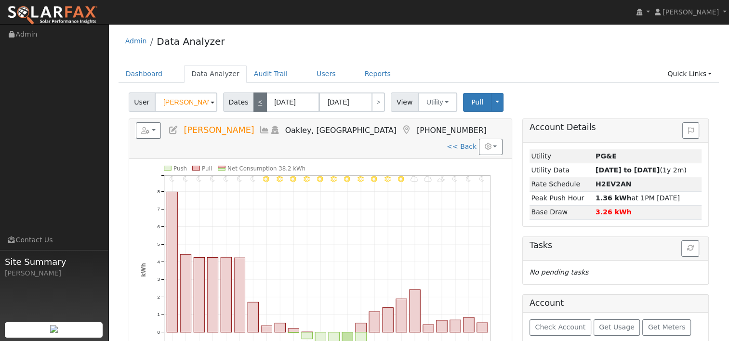
click at [254, 106] on link "<" at bounding box center [260, 102] width 13 height 19
type input "08/21/2025"
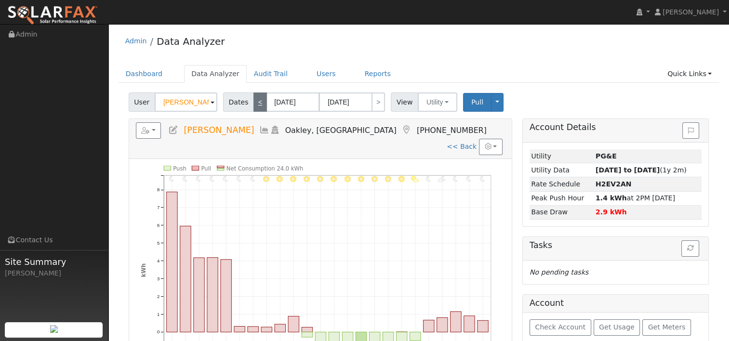
click at [254, 106] on link "<" at bounding box center [260, 102] width 13 height 19
type input "08/20/2025"
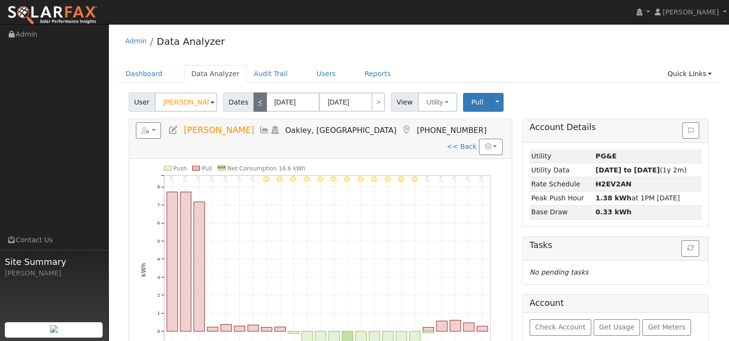
click at [254, 106] on link "<" at bounding box center [260, 102] width 13 height 19
type input "08/19/2025"
click at [254, 106] on link "<" at bounding box center [260, 102] width 13 height 19
type input "08/18/2025"
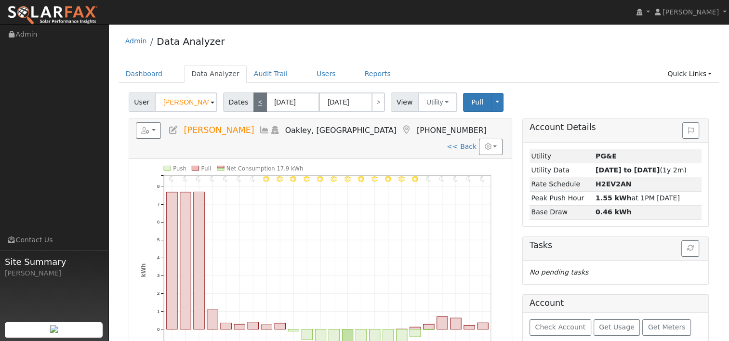
type input "08/18/2025"
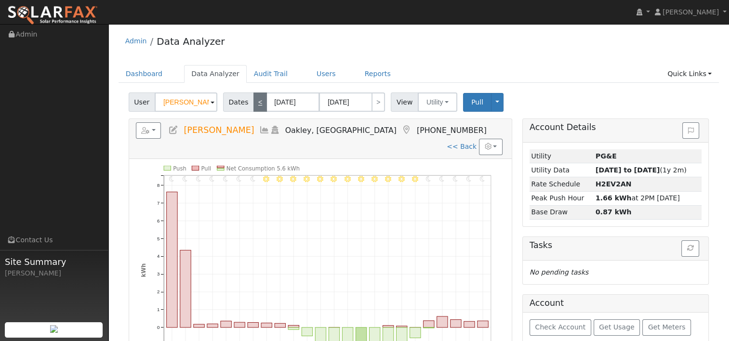
click at [254, 106] on link "<" at bounding box center [260, 102] width 13 height 19
type input "08/17/2025"
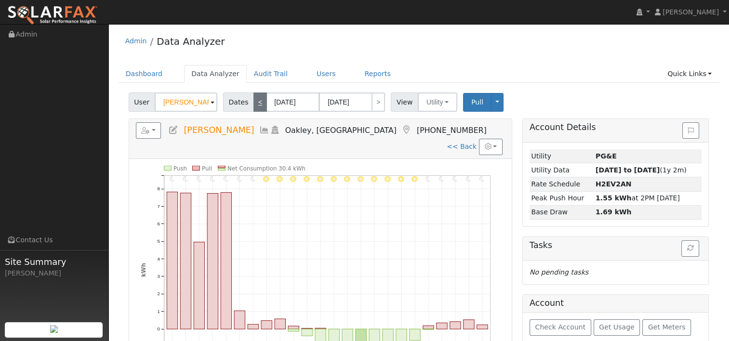
click at [254, 106] on link "<" at bounding box center [260, 102] width 13 height 19
type input "08/16/2025"
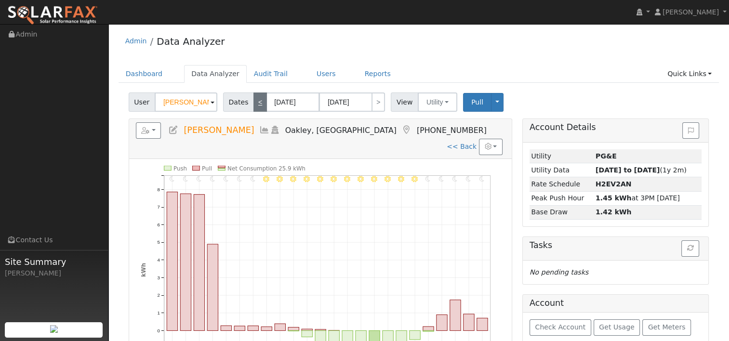
click at [254, 106] on link "<" at bounding box center [260, 102] width 13 height 19
type input "08/15/2025"
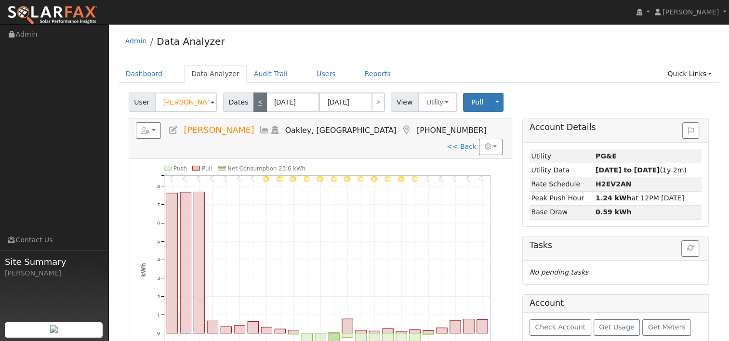
click at [254, 106] on link "<" at bounding box center [260, 102] width 13 height 19
type input "08/14/2025"
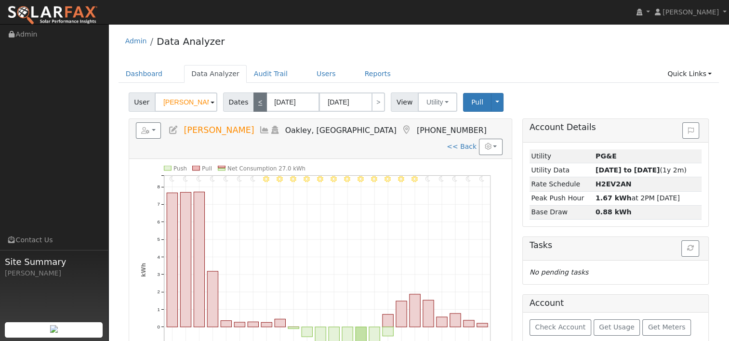
click at [254, 106] on link "<" at bounding box center [260, 102] width 13 height 19
type input "08/13/2025"
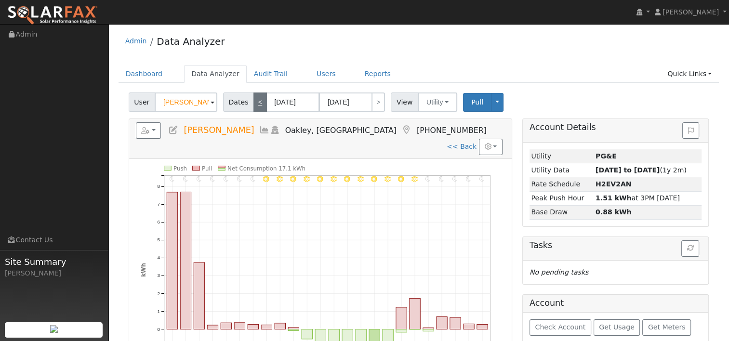
click at [254, 106] on link "<" at bounding box center [260, 102] width 13 height 19
type input "08/12/2025"
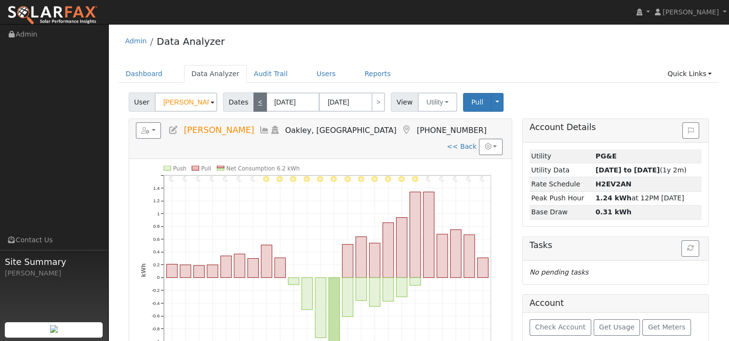
click at [254, 106] on link "<" at bounding box center [260, 102] width 13 height 19
type input "08/11/2025"
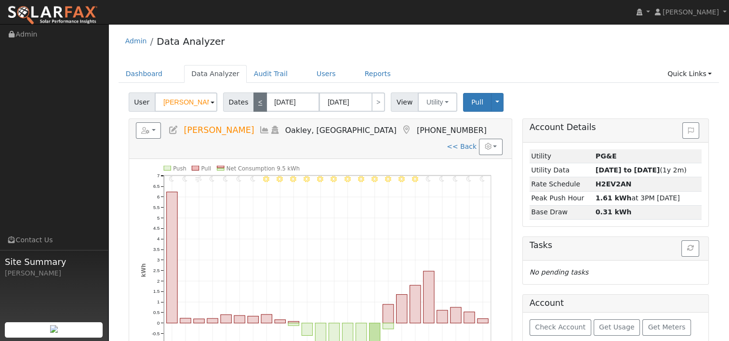
click at [254, 106] on link "<" at bounding box center [260, 102] width 13 height 19
type input "08/10/2025"
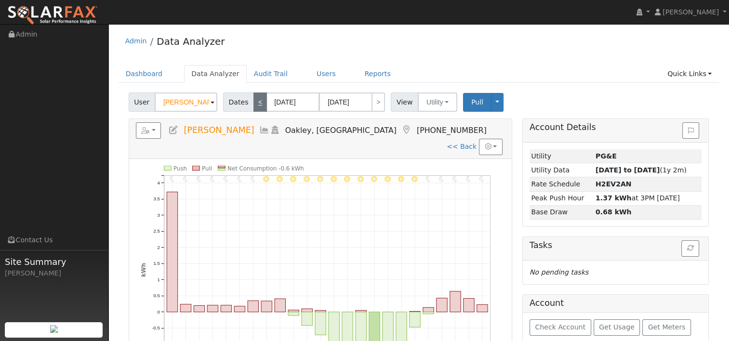
click at [254, 106] on link "<" at bounding box center [260, 102] width 13 height 19
type input "08/09/2025"
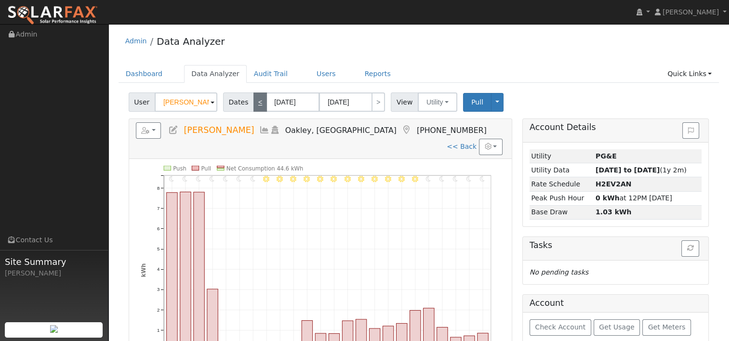
click at [254, 106] on link "<" at bounding box center [260, 102] width 13 height 19
type input "08/08/2025"
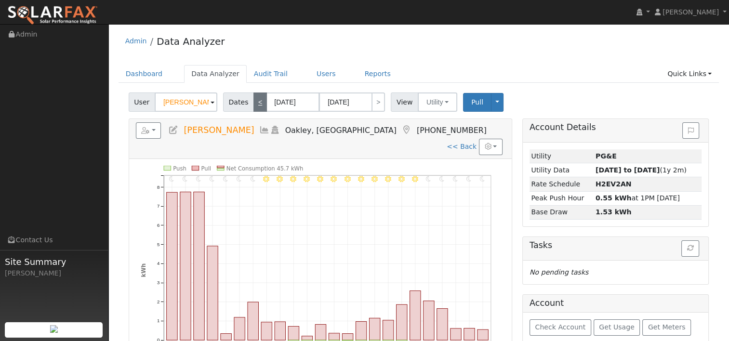
click at [254, 106] on link "<" at bounding box center [260, 102] width 13 height 19
type input "08/07/2025"
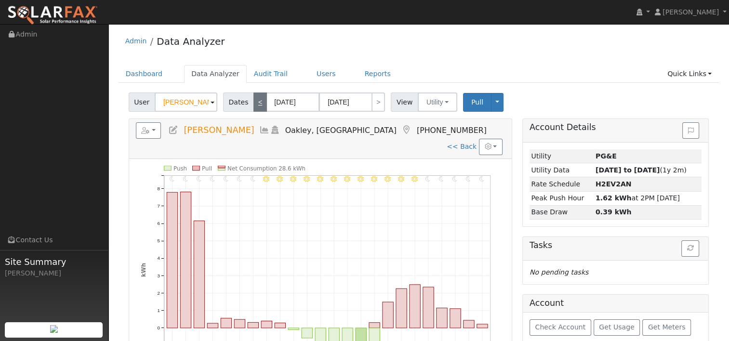
click at [254, 106] on link "<" at bounding box center [260, 102] width 13 height 19
type input "08/06/2025"
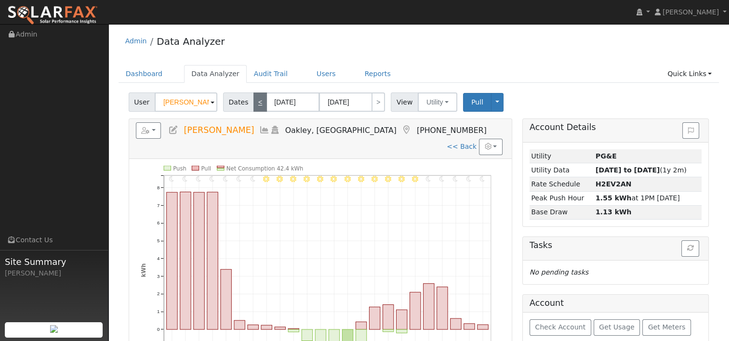
click at [254, 106] on link "<" at bounding box center [260, 102] width 13 height 19
type input "08/05/2025"
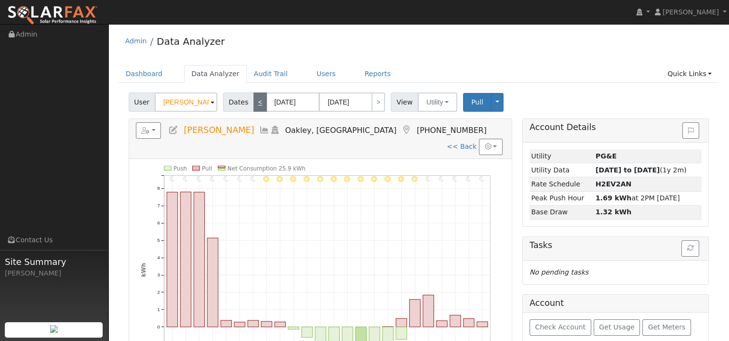
click at [254, 106] on link "<" at bounding box center [260, 102] width 13 height 19
type input "08/04/2025"
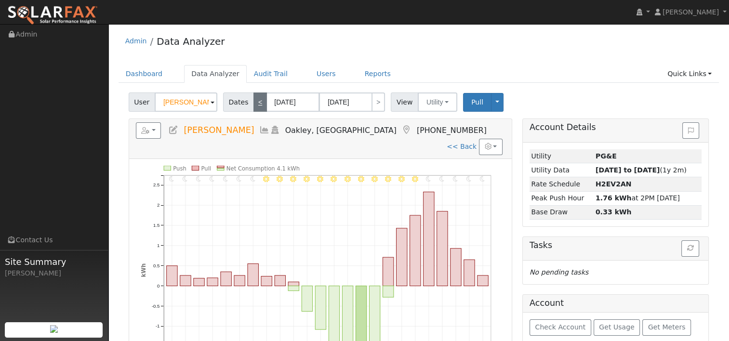
click at [254, 106] on link "<" at bounding box center [260, 102] width 13 height 19
type input "08/03/2025"
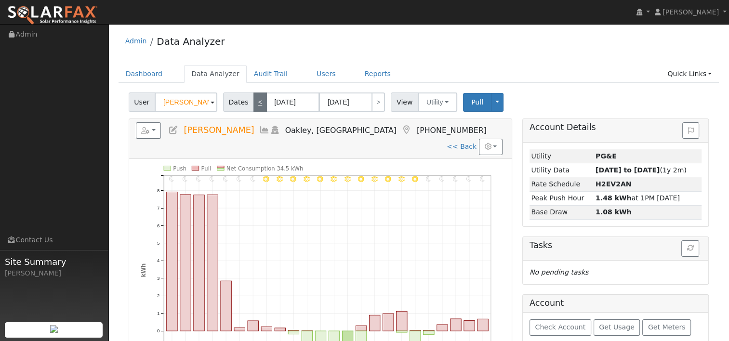
click at [254, 106] on link "<" at bounding box center [260, 102] width 13 height 19
type input "08/02/2025"
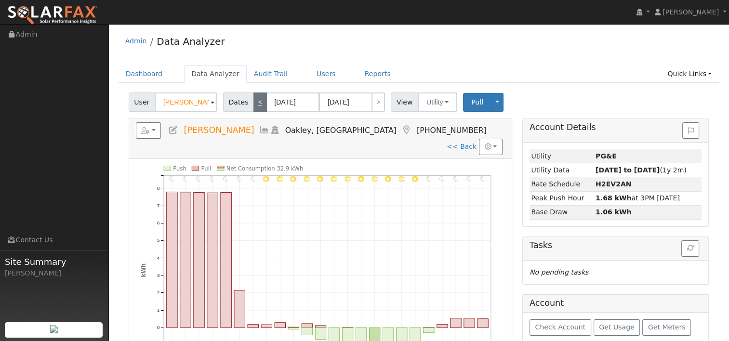
click at [254, 106] on link "<" at bounding box center [260, 102] width 13 height 19
type input "08/01/2025"
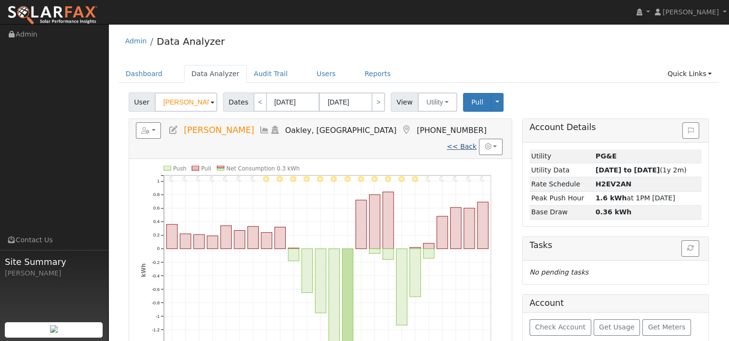
click at [456, 143] on link "<< Back" at bounding box center [462, 147] width 30 height 8
type input "10/01/2024"
type input "09/30/2025"
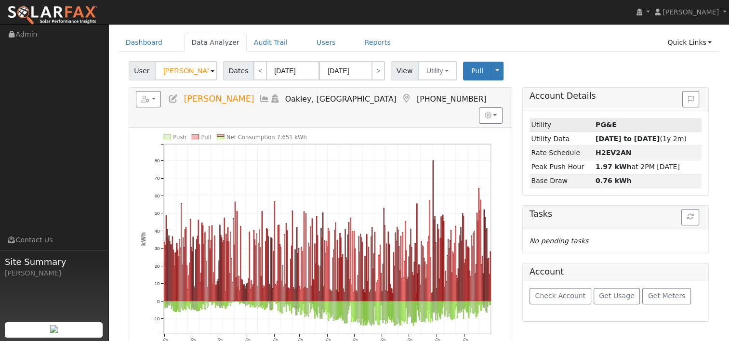
scroll to position [48, 0]
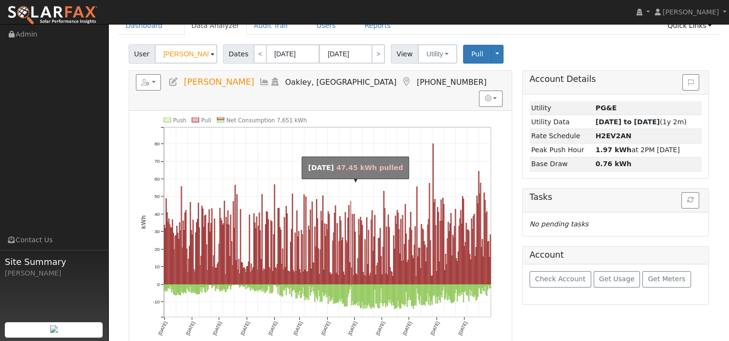
click at [351, 201] on rect "onclick=""" at bounding box center [350, 242] width 0 height 83
type input "04/27/2025"
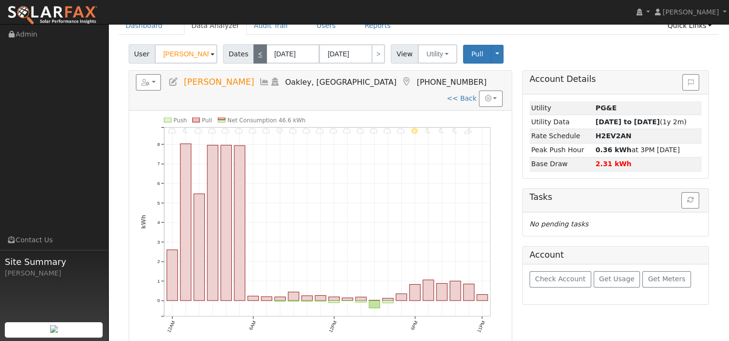
click at [259, 50] on link "<" at bounding box center [260, 53] width 13 height 19
type input "04/26/2025"
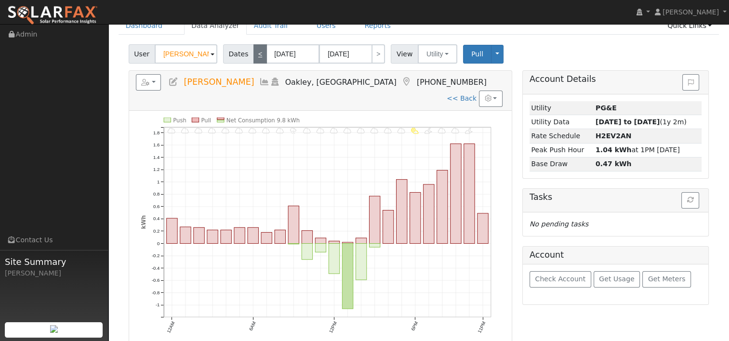
scroll to position [0, 0]
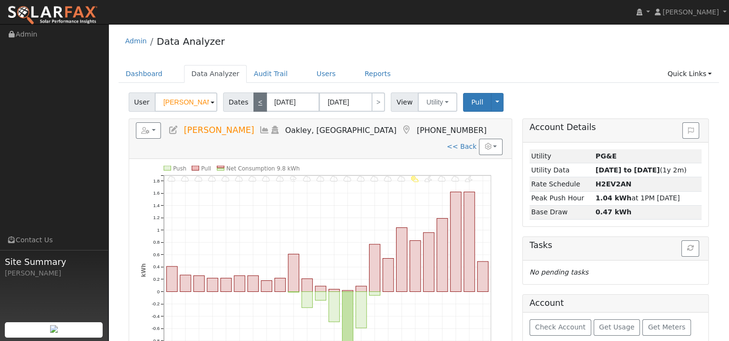
click at [255, 97] on link "<" at bounding box center [260, 102] width 13 height 19
type input "04/25/2025"
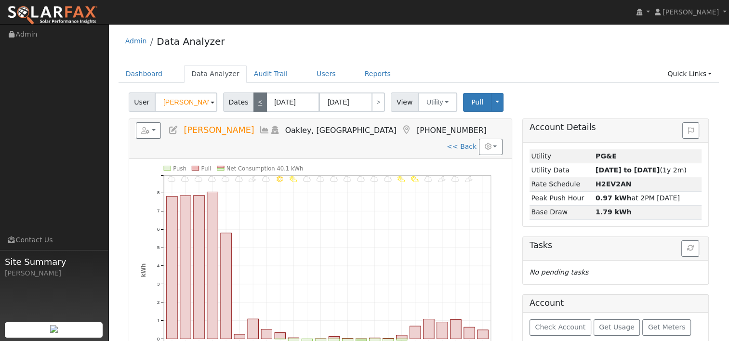
click at [255, 99] on link "<" at bounding box center [260, 102] width 13 height 19
type input "04/24/2025"
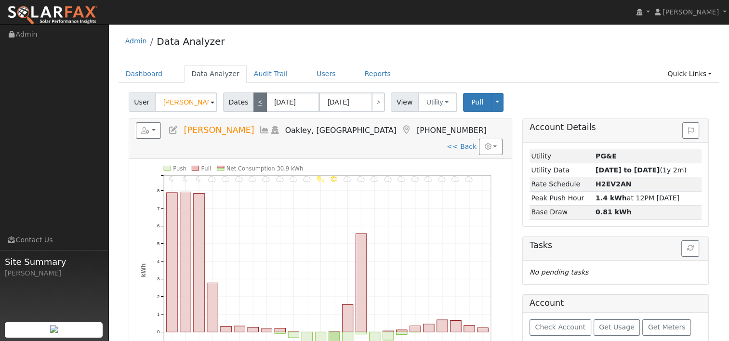
click at [255, 99] on link "<" at bounding box center [260, 102] width 13 height 19
type input "04/23/2025"
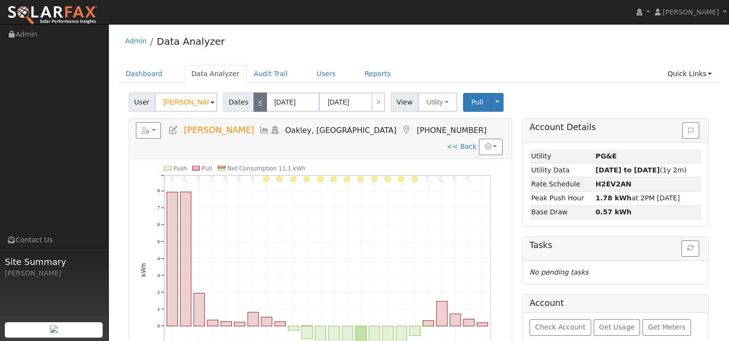
click at [255, 99] on link "<" at bounding box center [260, 102] width 13 height 19
type input "04/22/2025"
click at [255, 99] on link "<" at bounding box center [260, 102] width 13 height 19
type input "04/21/2025"
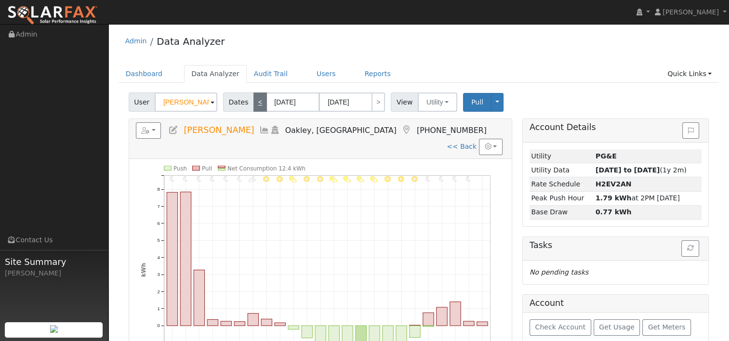
type input "04/21/2025"
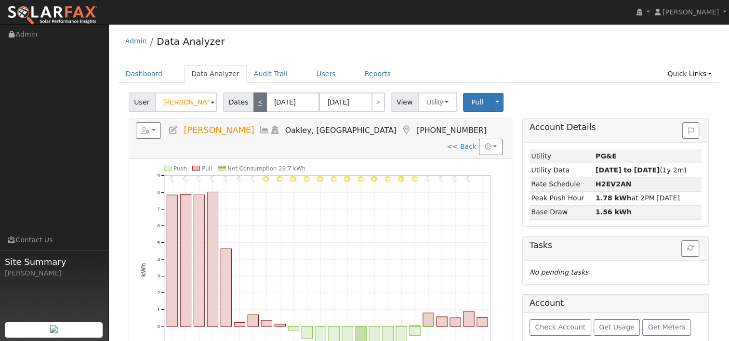
click at [255, 99] on link "<" at bounding box center [260, 102] width 13 height 19
type input "04/20/2025"
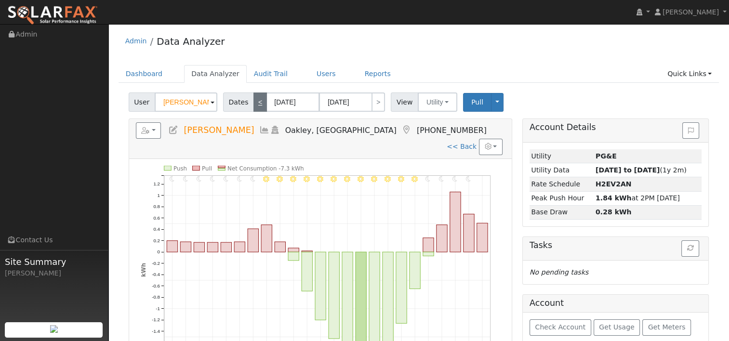
click at [255, 99] on link "<" at bounding box center [260, 102] width 13 height 19
type input "04/19/2025"
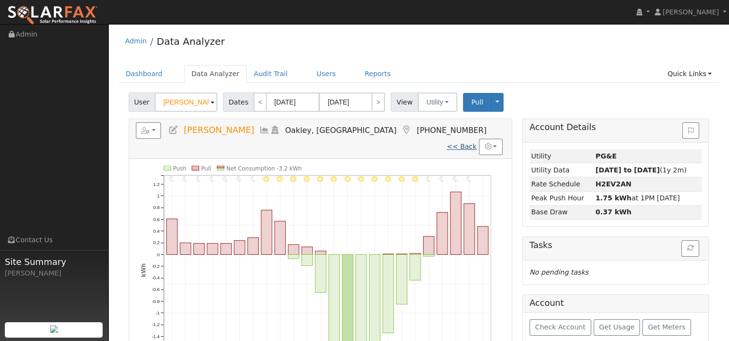
click at [467, 143] on link "<< Back" at bounding box center [462, 147] width 30 height 8
type input "10/01/2024"
type input "09/30/2025"
